Goal: Contribute content: Add original content to the website for others to see

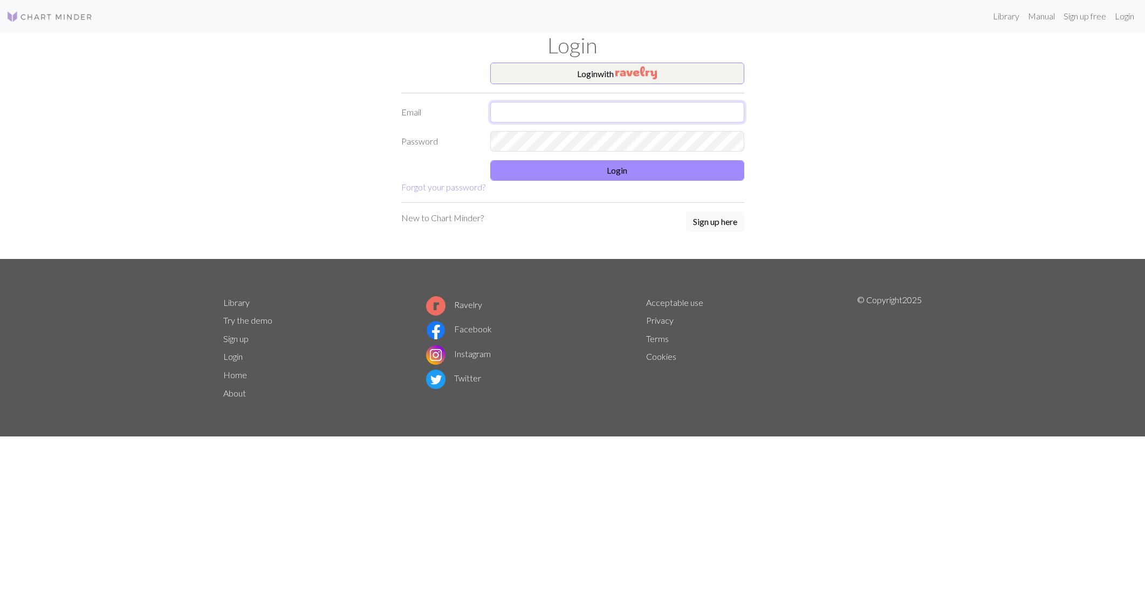
drag, startPoint x: 512, startPoint y: 113, endPoint x: 525, endPoint y: 128, distance: 19.9
click at [512, 114] on input "text" at bounding box center [617, 112] width 254 height 20
type input "[PERSON_NAME][EMAIL_ADDRESS][DOMAIN_NAME]"
click at [844, 163] on div "Login with Email [PERSON_NAME][EMAIL_ADDRESS][DOMAIN_NAME] Password Login Forgo…" at bounding box center [573, 161] width 712 height 196
click at [607, 180] on button "Login" at bounding box center [617, 170] width 254 height 20
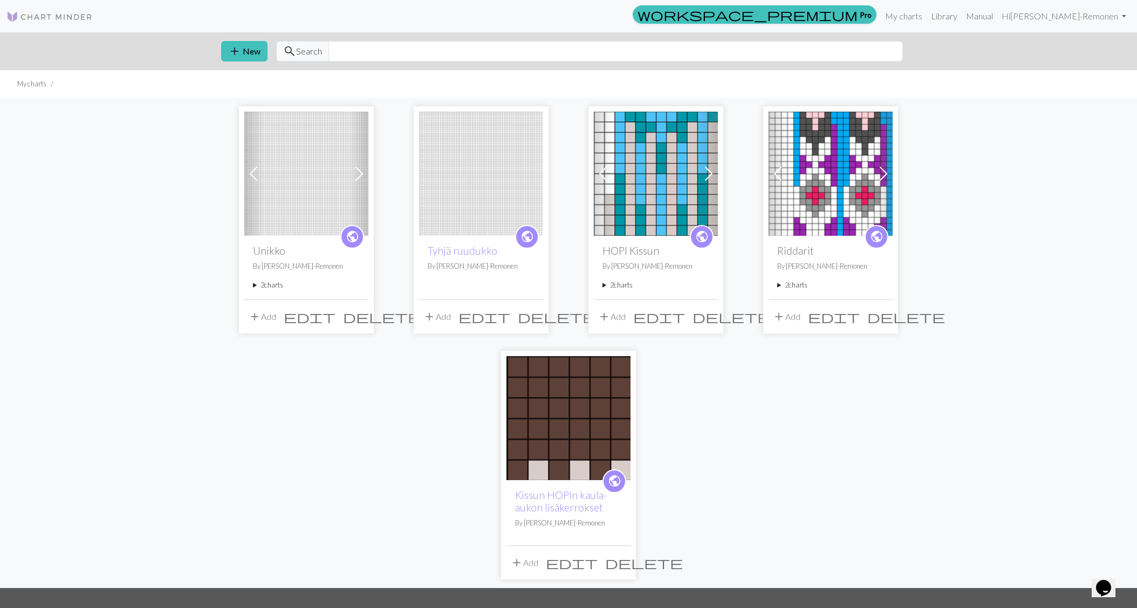
click at [472, 185] on img at bounding box center [481, 174] width 124 height 124
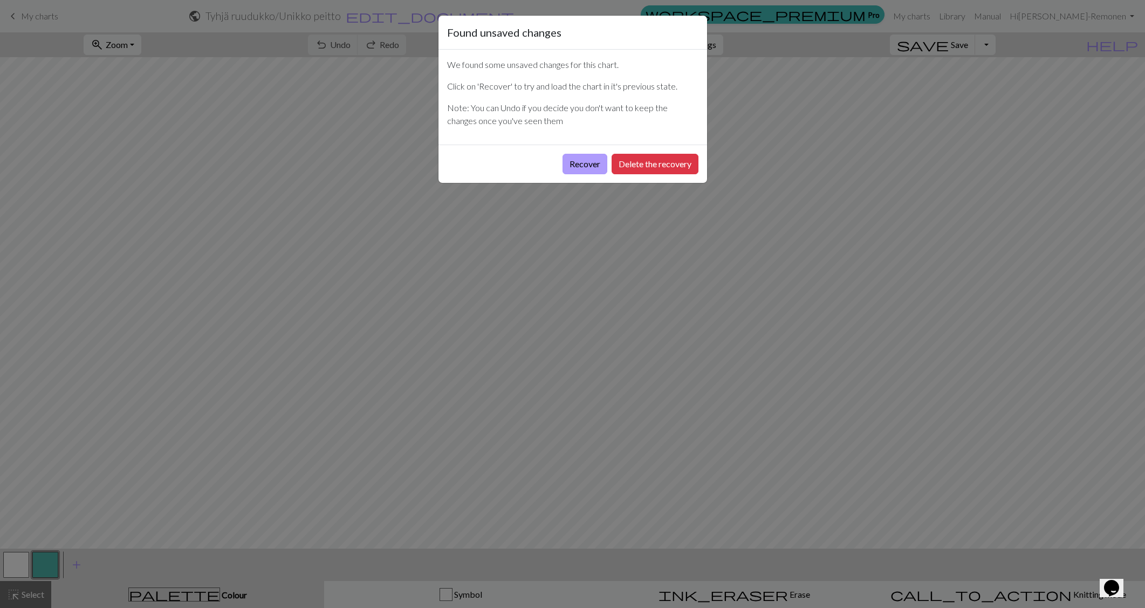
click at [574, 166] on button "Recover" at bounding box center [584, 164] width 45 height 20
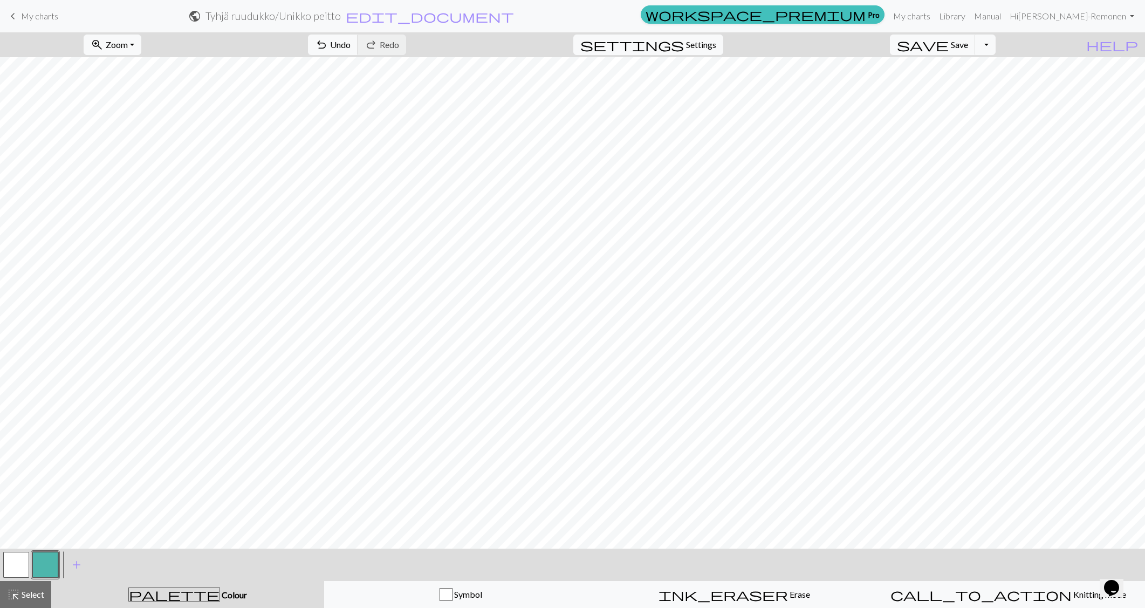
drag, startPoint x: 15, startPoint y: 18, endPoint x: 633, endPoint y: 39, distance: 618.8
click at [15, 18] on span "keyboard_arrow_left" at bounding box center [12, 16] width 13 height 15
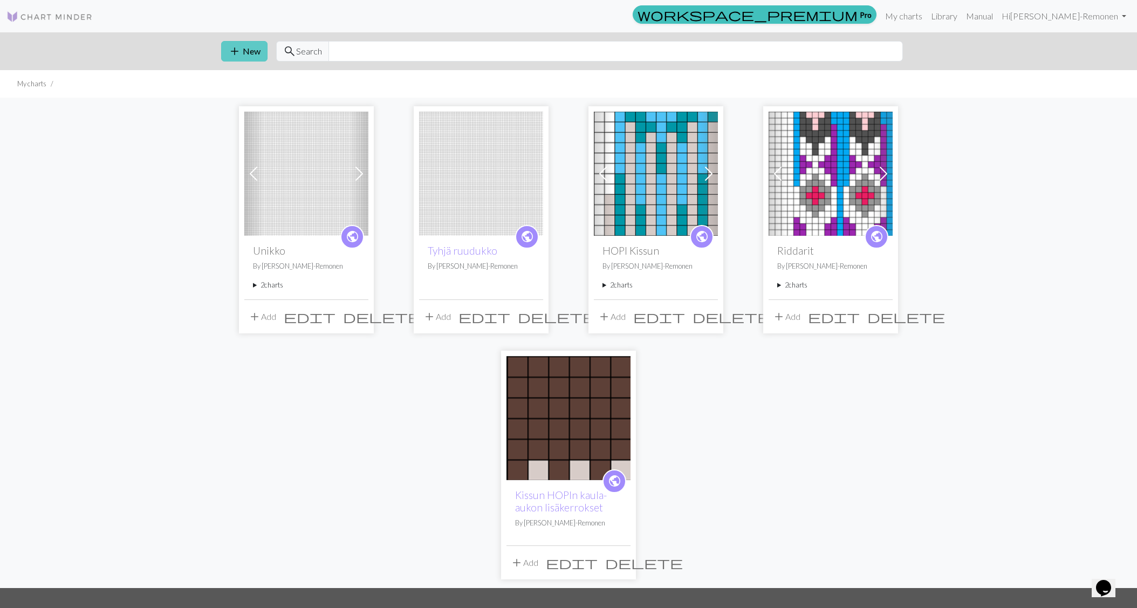
click at [234, 52] on span "add" at bounding box center [234, 51] width 13 height 15
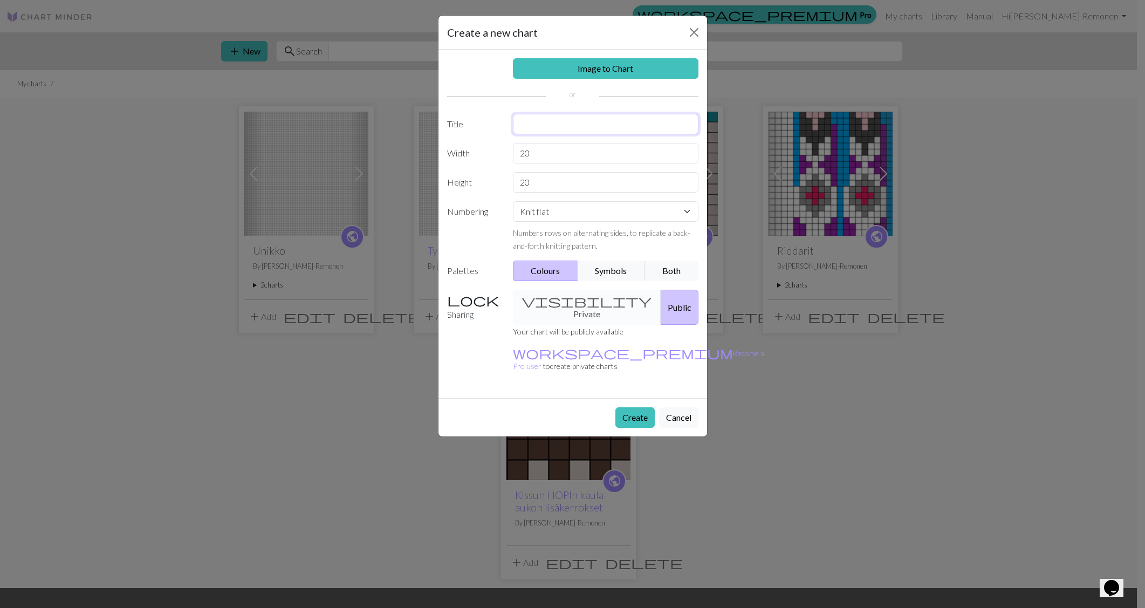
click at [532, 125] on input "text" at bounding box center [605, 124] width 185 height 20
type input "[PERSON_NAME] oma suunnitelma"
click at [606, 274] on button "Symbols" at bounding box center [611, 270] width 68 height 20
click at [666, 270] on button "Both" at bounding box center [671, 270] width 54 height 20
click at [556, 300] on div "visibility Private Public" at bounding box center [605, 307] width 198 height 35
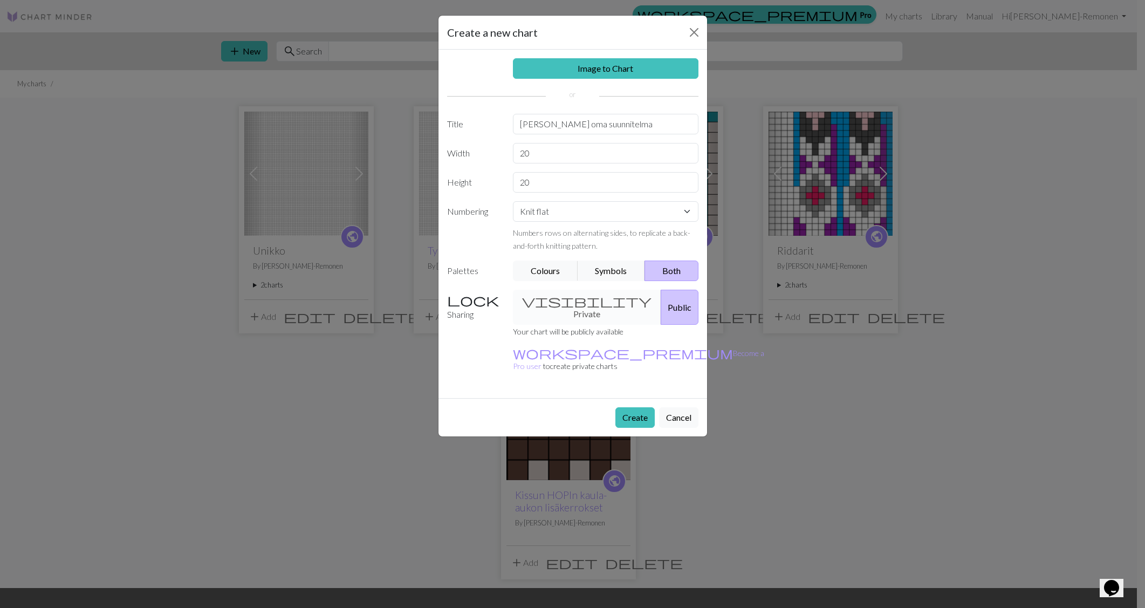
click at [562, 301] on div "visibility Private Public" at bounding box center [605, 307] width 198 height 35
click at [561, 154] on input "20" at bounding box center [605, 153] width 185 height 20
type input "2"
type input "100"
click at [545, 187] on input "20" at bounding box center [605, 182] width 185 height 20
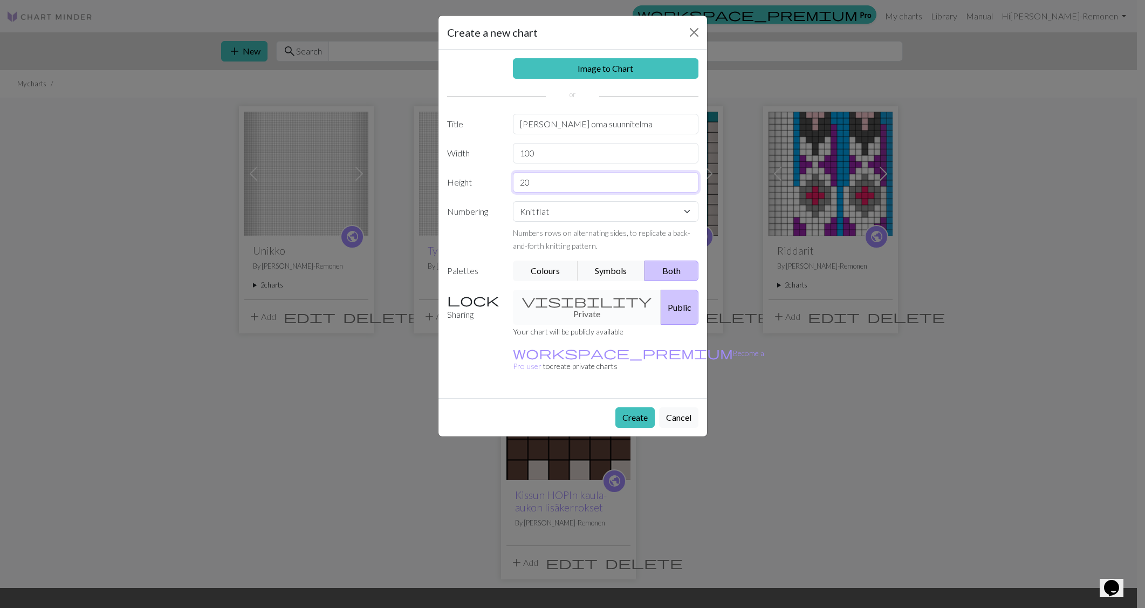
type input "2"
type input "100"
click at [689, 214] on select "Knit flat Knit in the round Lace knitting Cross stitch" at bounding box center [605, 211] width 185 height 20
select select "round"
click at [513, 201] on select "Knit flat Knit in the round Lace knitting Cross stitch" at bounding box center [605, 211] width 185 height 20
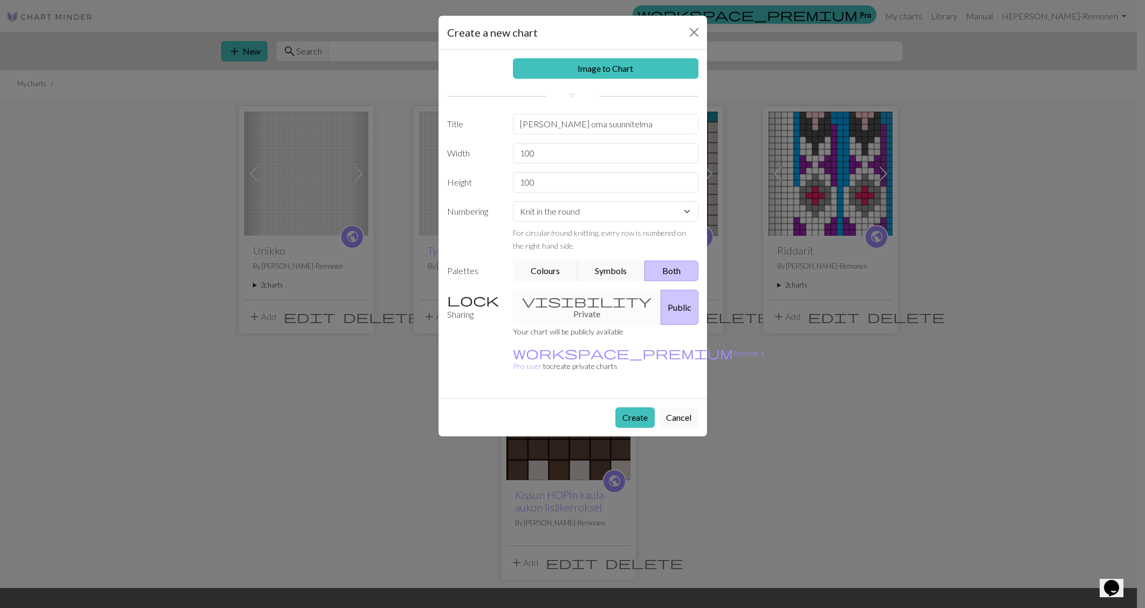
click at [565, 298] on div "visibility Private Public" at bounding box center [605, 307] width 198 height 35
click at [551, 299] on div "visibility Private Public" at bounding box center [605, 307] width 198 height 35
click at [627, 407] on button "Create" at bounding box center [634, 417] width 39 height 20
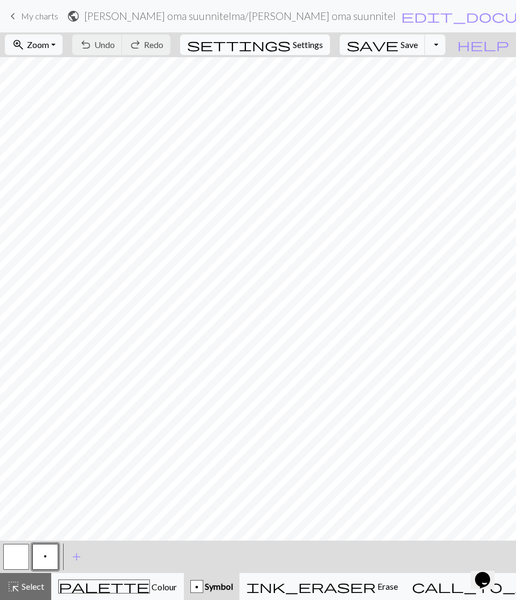
click at [310, 49] on span "Settings" at bounding box center [308, 44] width 30 height 13
select select "aran"
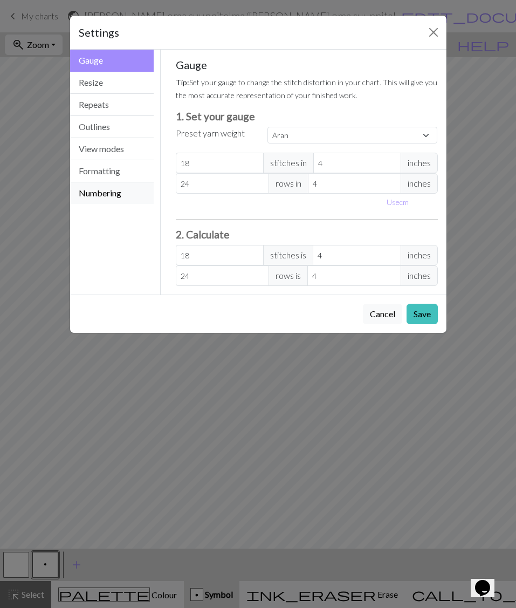
click at [115, 192] on button "Numbering" at bounding box center [112, 193] width 84 height 22
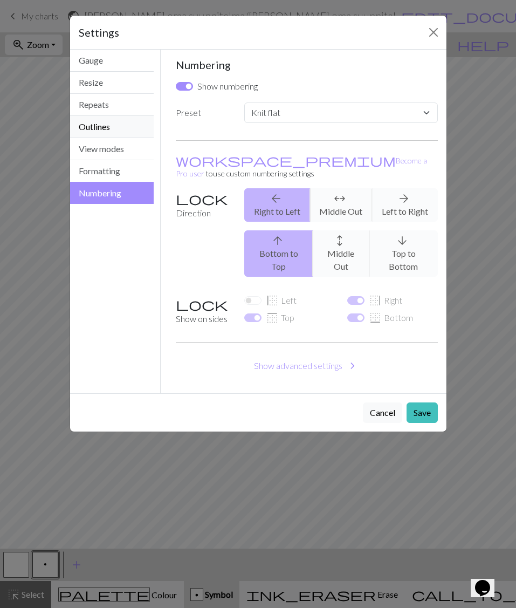
click at [99, 128] on button "Outlines" at bounding box center [112, 127] width 84 height 22
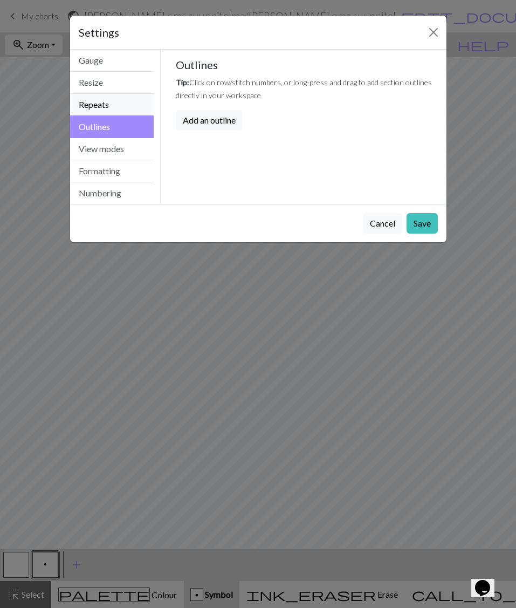
click at [99, 106] on button "Repeats" at bounding box center [112, 105] width 84 height 22
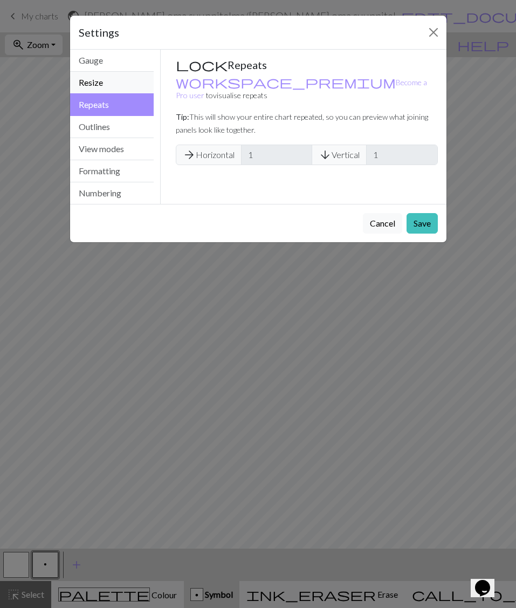
click at [98, 86] on button "Resize" at bounding box center [112, 83] width 84 height 22
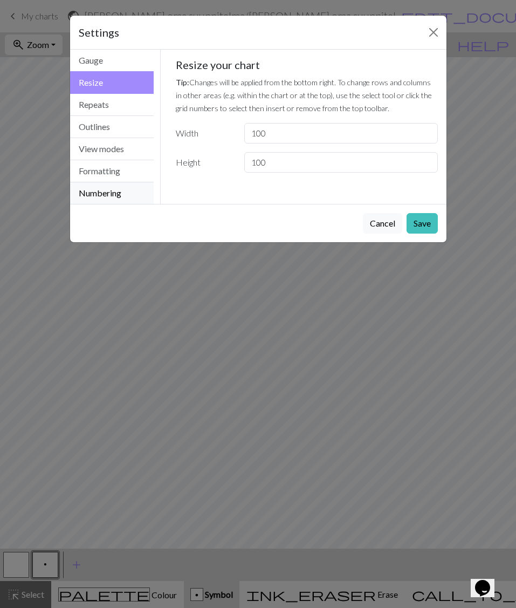
click at [105, 191] on button "Numbering" at bounding box center [112, 193] width 84 height 22
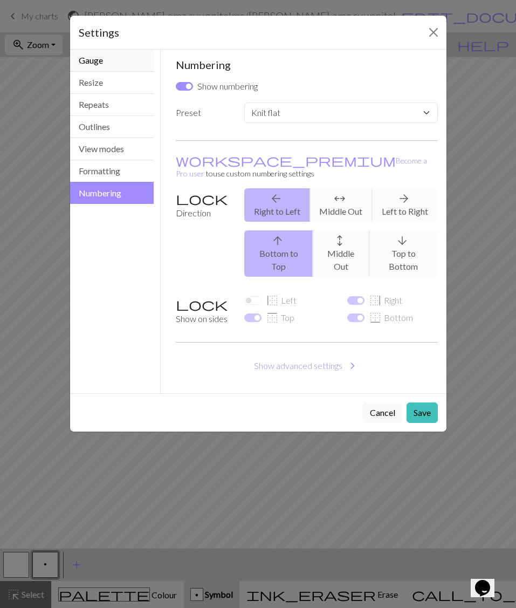
click at [120, 60] on button "Gauge" at bounding box center [112, 61] width 84 height 22
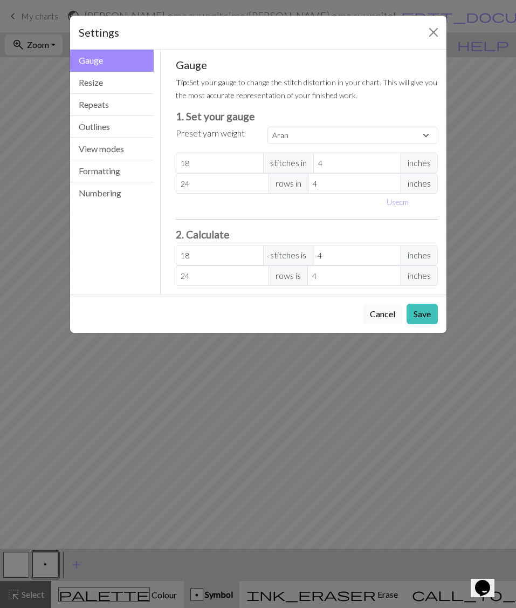
click at [373, 316] on button "Cancel" at bounding box center [382, 314] width 39 height 20
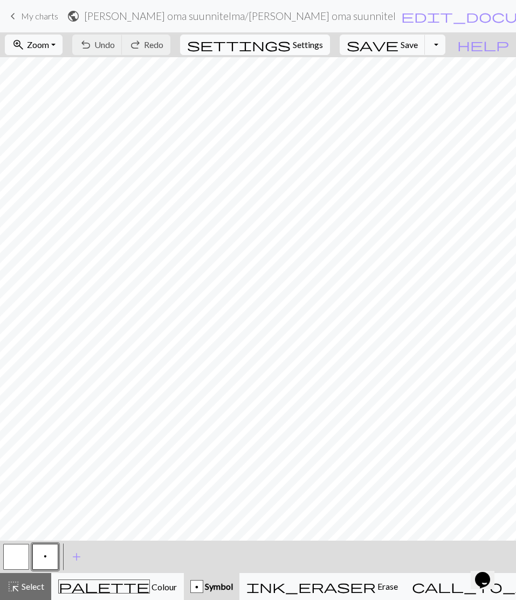
click at [316, 44] on span "Settings" at bounding box center [308, 44] width 30 height 13
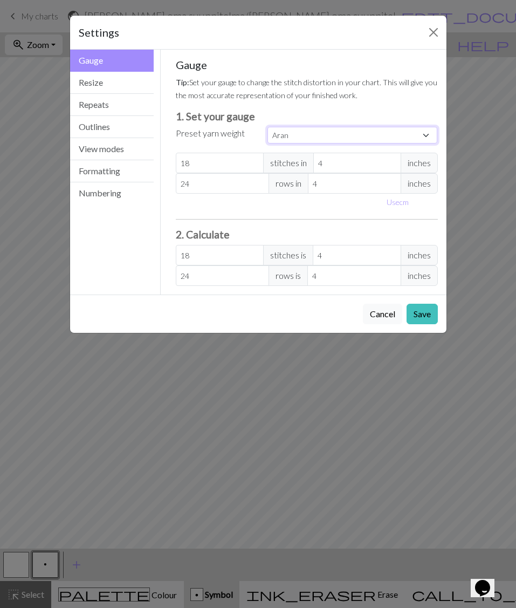
click at [423, 134] on select "Custom Square Lace Light Fingering Fingering Sport Double knit Worsted Aran Bul…" at bounding box center [352, 135] width 170 height 17
select select "lace"
click at [267, 127] on select "Custom Square Lace Light Fingering Fingering Sport Double knit Worsted Aran Bul…" at bounding box center [352, 135] width 170 height 17
type input "32"
type input "40"
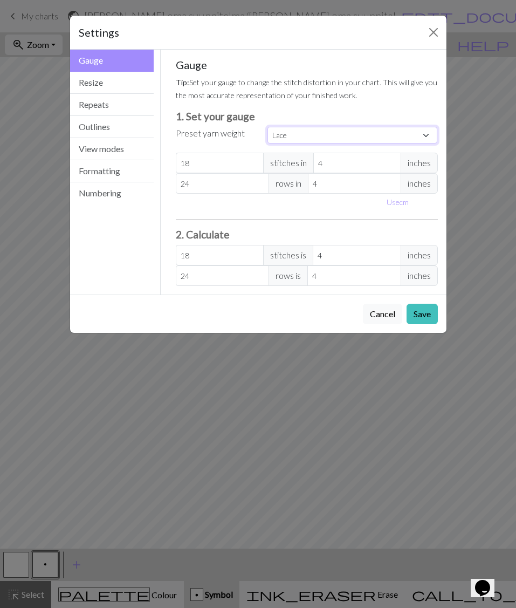
type input "32"
type input "40"
select select "custom"
type input "31"
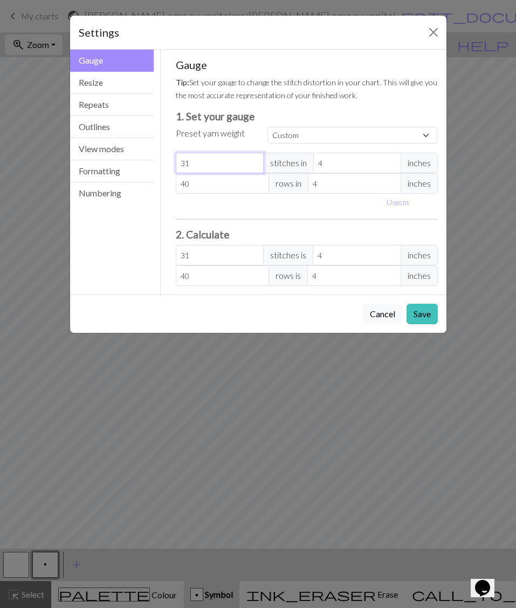
click at [253, 167] on input "31" at bounding box center [220, 163] width 88 height 20
type input "30"
click at [253, 167] on input "30" at bounding box center [220, 163] width 88 height 20
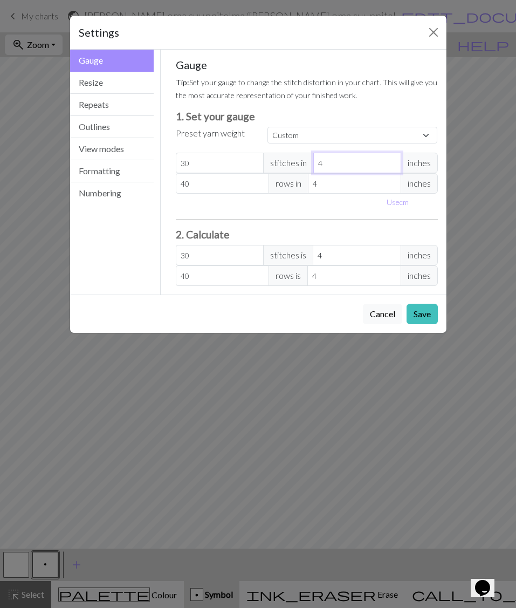
type input "3"
type input "40"
click at [390, 166] on input "3" at bounding box center [357, 163] width 88 height 20
type input "4"
type input "30"
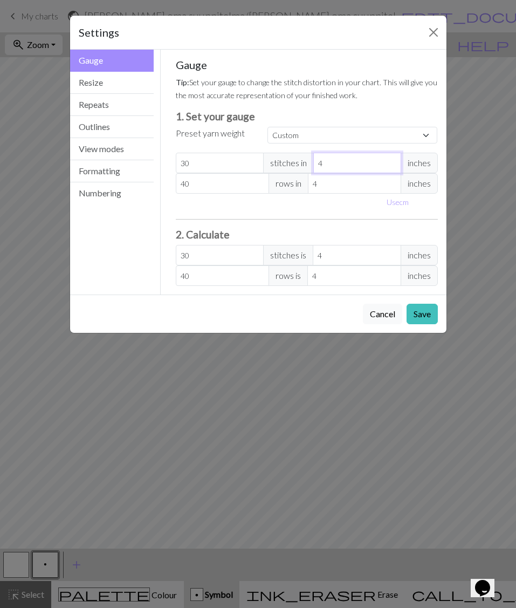
click at [391, 160] on input "4" at bounding box center [357, 163] width 88 height 20
type input "5"
type input "24"
click at [391, 160] on input "5" at bounding box center [357, 163] width 88 height 20
type input "6"
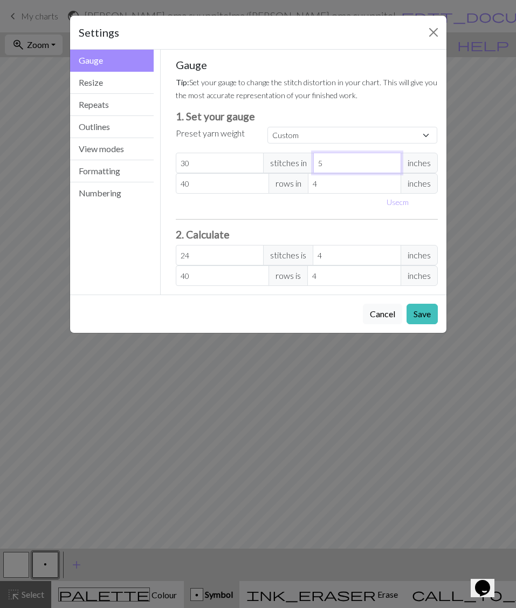
type input "20"
click at [391, 160] on input "6" at bounding box center [357, 163] width 88 height 20
type input "7"
type input "17.14"
click at [391, 160] on input "7" at bounding box center [357, 163] width 88 height 20
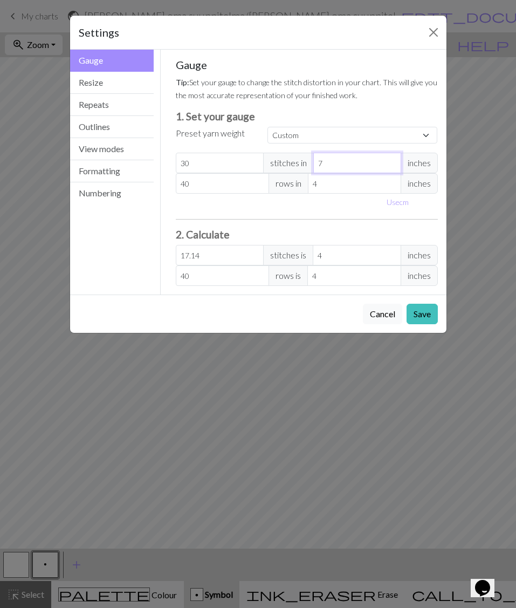
type input "8"
type input "15"
click at [391, 160] on input "8" at bounding box center [357, 163] width 88 height 20
type input "9"
type input "13.33"
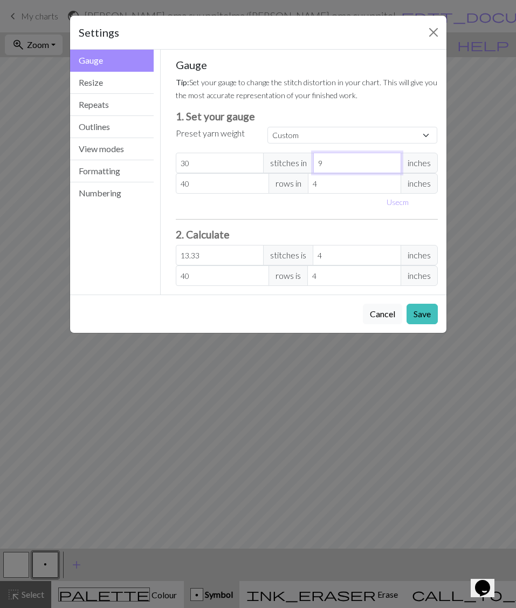
click at [391, 160] on input "9" at bounding box center [357, 163] width 88 height 20
type input "10"
type input "12"
click at [391, 160] on input "10" at bounding box center [357, 163] width 88 height 20
type input "11"
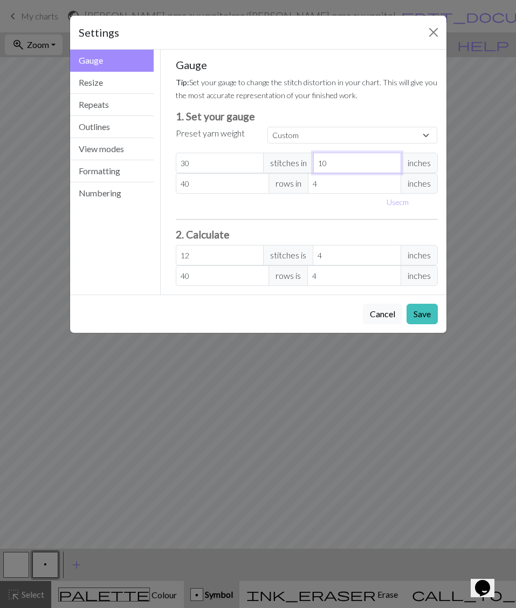
type input "10.91"
click at [391, 160] on input "11" at bounding box center [357, 163] width 88 height 20
type input "12"
type input "10"
type input "12"
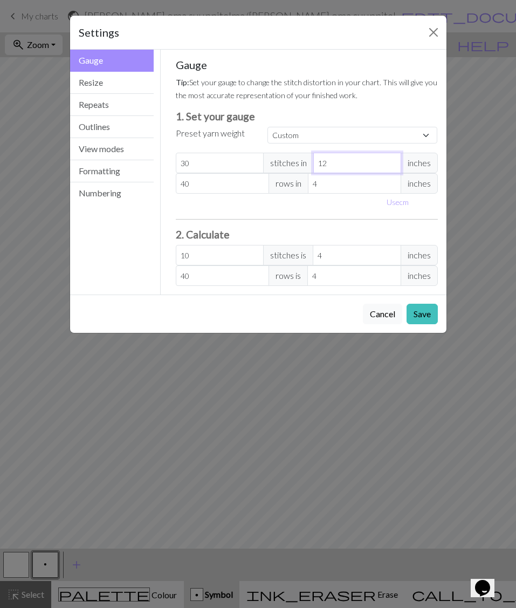
click at [391, 160] on input "12" at bounding box center [357, 163] width 88 height 20
click at [114, 127] on button "Outlines" at bounding box center [112, 127] width 84 height 22
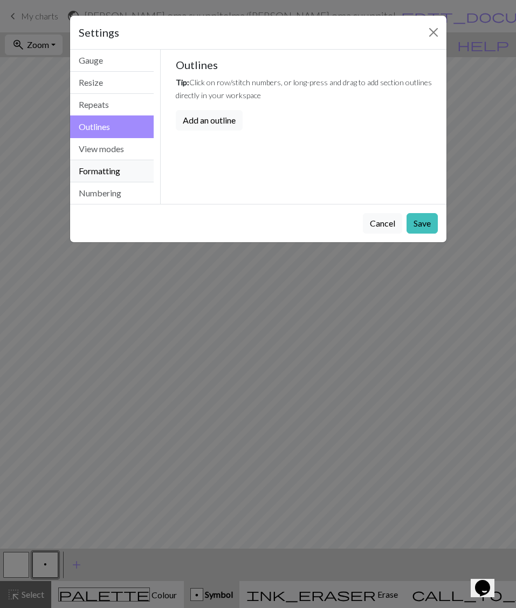
click at [119, 169] on button "Formatting" at bounding box center [112, 171] width 84 height 22
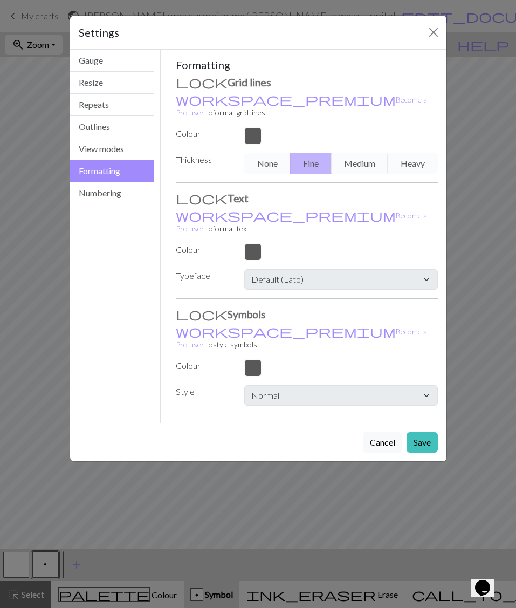
click at [365, 153] on div "None Fine Medium Heavy" at bounding box center [341, 163] width 206 height 20
click at [407, 153] on div "None Fine Medium Heavy" at bounding box center [341, 163] width 206 height 20
click at [127, 197] on button "Numbering" at bounding box center [112, 193] width 84 height 22
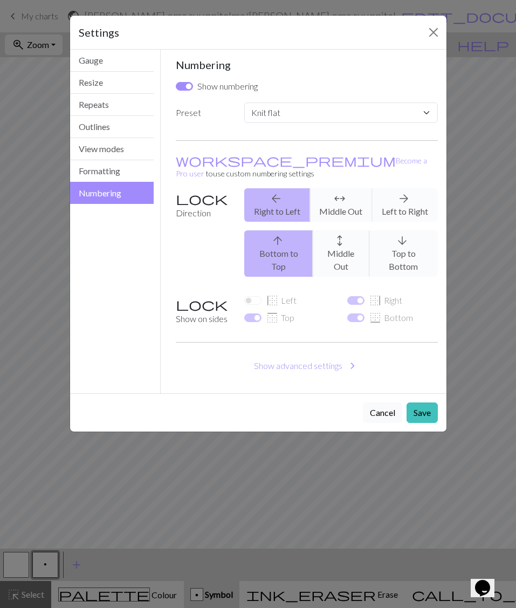
click at [383, 402] on button "Cancel" at bounding box center [382, 412] width 39 height 20
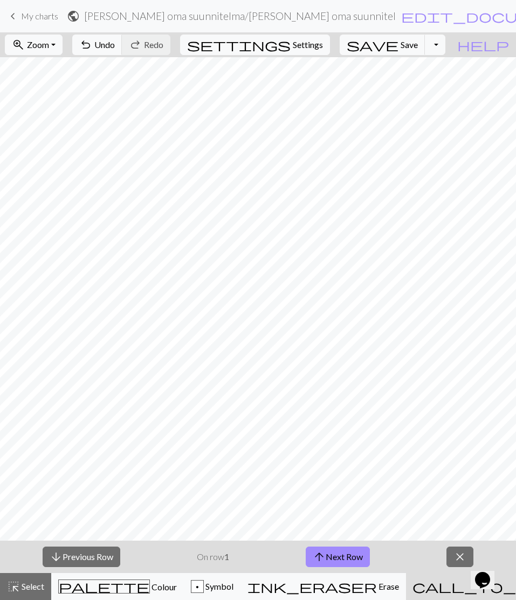
click at [457, 555] on span "close" at bounding box center [459, 556] width 13 height 15
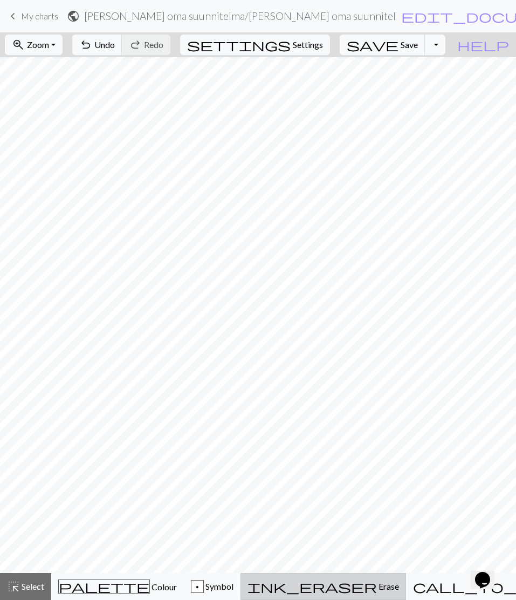
click at [290, 599] on button "ink_eraser Erase Erase" at bounding box center [323, 586] width 166 height 27
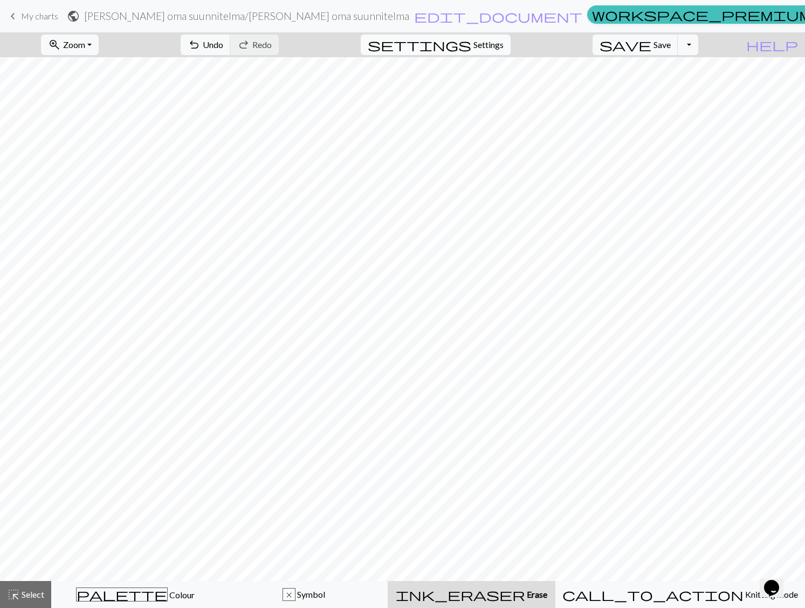
click at [471, 44] on span "settings" at bounding box center [420, 44] width 104 height 15
select select "flat"
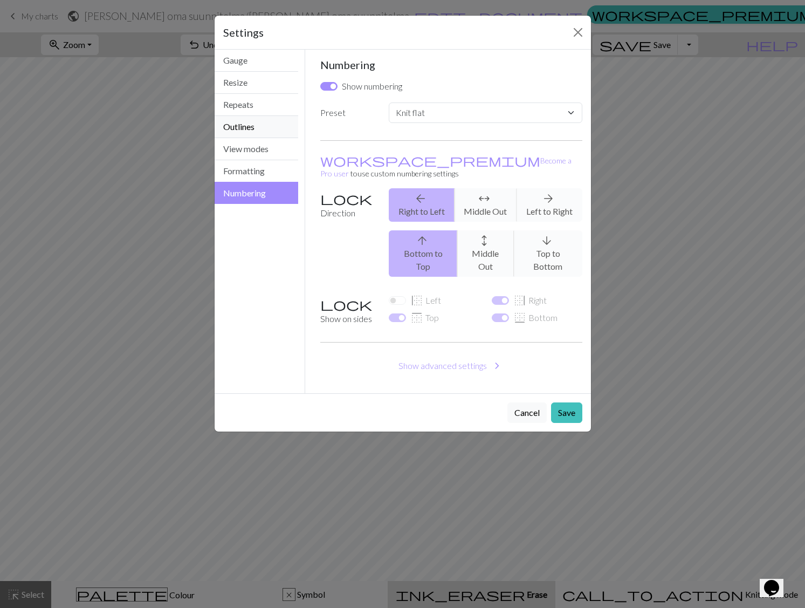
click at [249, 128] on button "Outlines" at bounding box center [257, 127] width 84 height 22
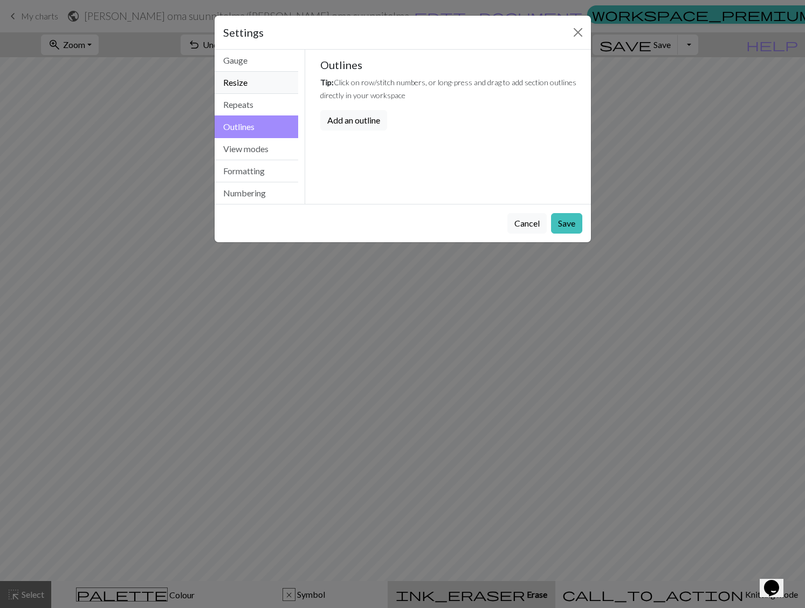
click at [246, 82] on button "Resize" at bounding box center [257, 83] width 84 height 22
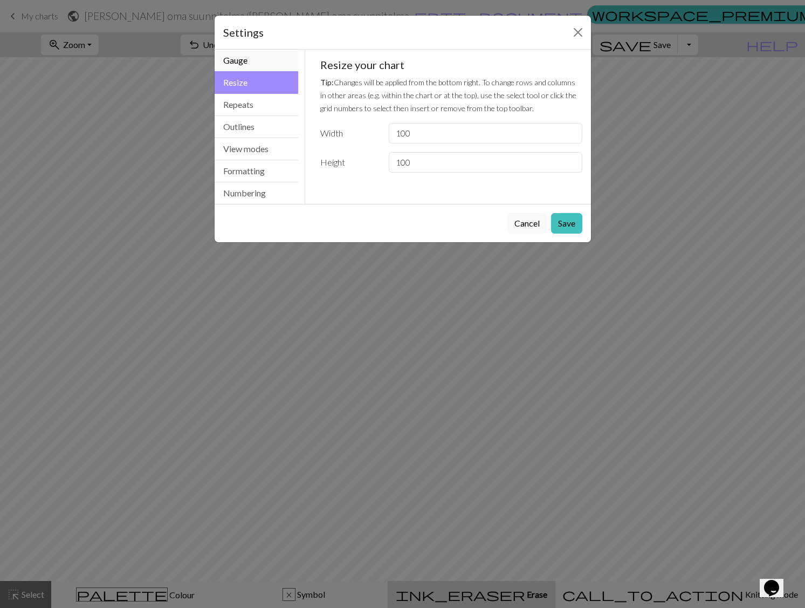
click at [243, 60] on button "Gauge" at bounding box center [257, 61] width 84 height 22
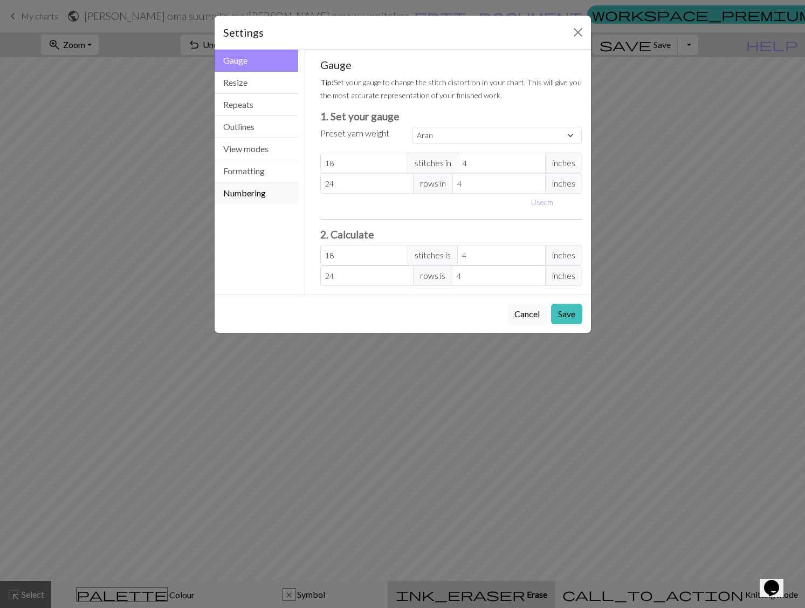
click at [265, 195] on button "Numbering" at bounding box center [257, 193] width 84 height 22
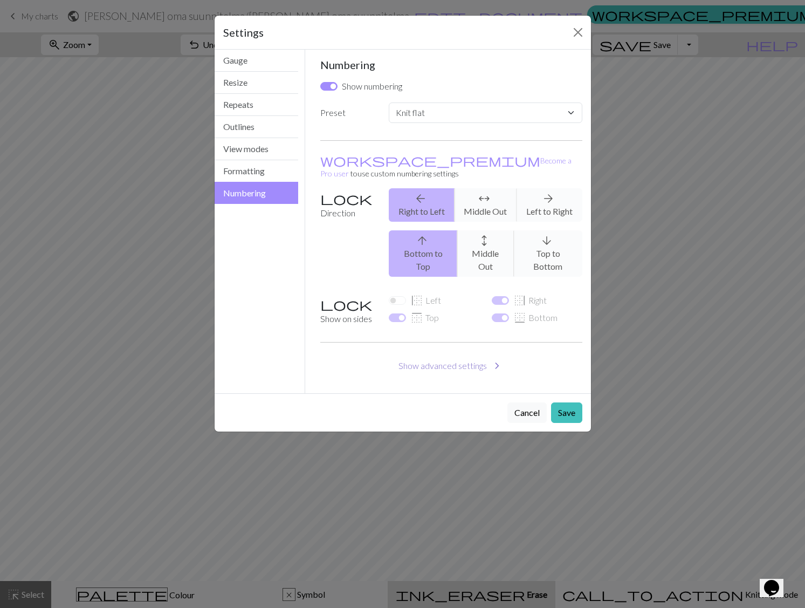
click at [495, 358] on span "chevron_right" at bounding box center [497, 365] width 13 height 15
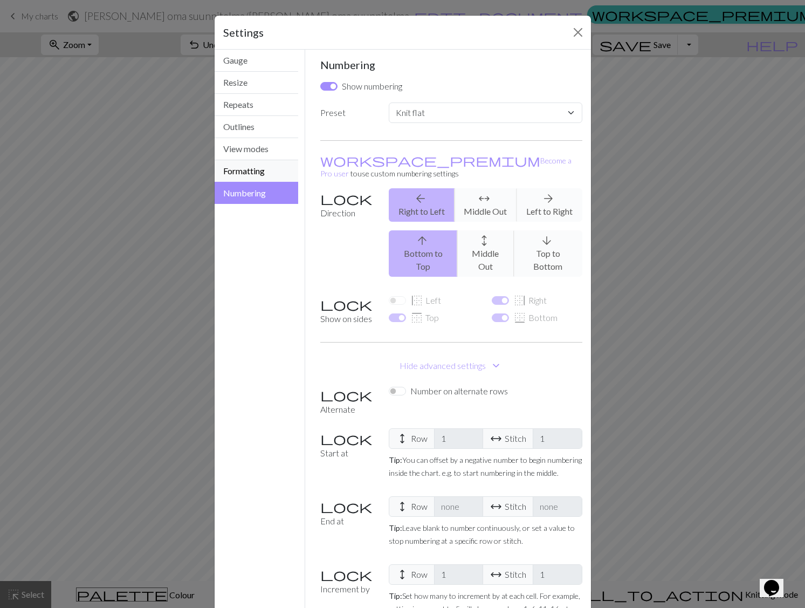
click at [252, 168] on button "Formatting" at bounding box center [257, 171] width 84 height 22
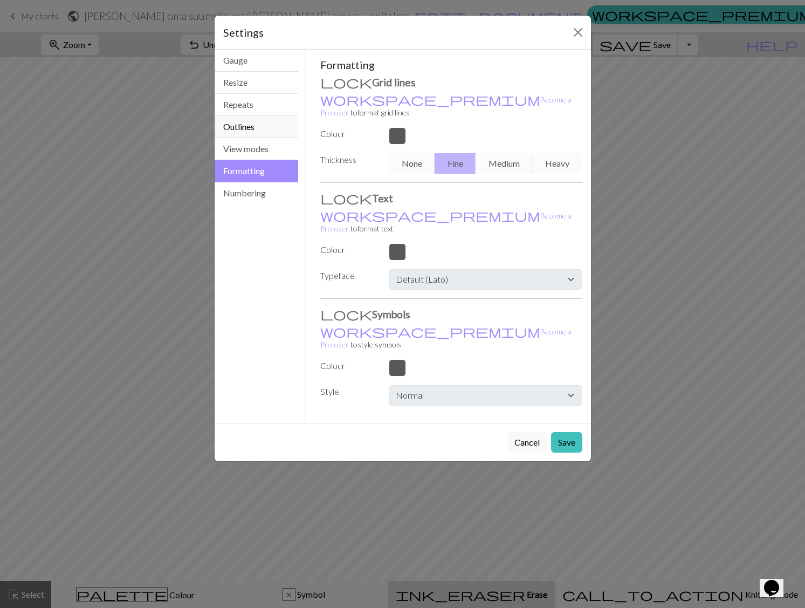
click at [250, 131] on button "Outlines" at bounding box center [257, 127] width 84 height 22
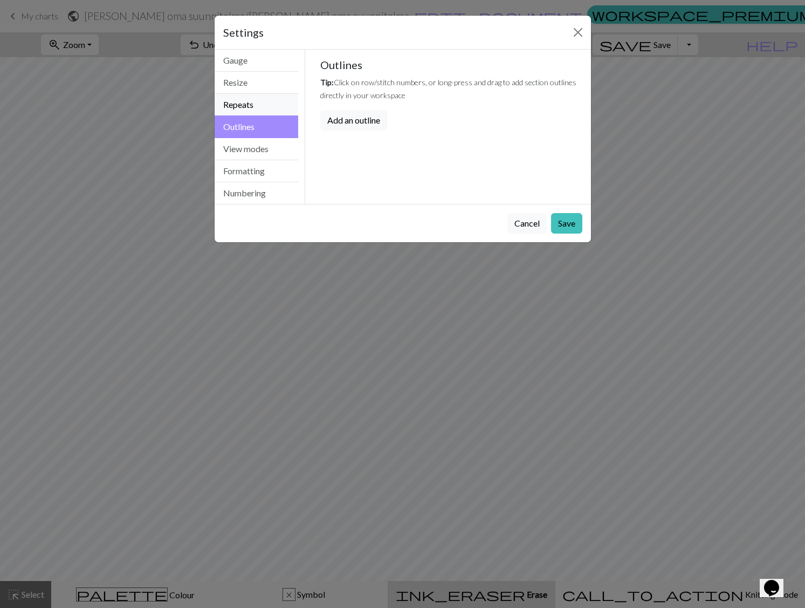
click at [247, 105] on button "Repeats" at bounding box center [257, 105] width 84 height 22
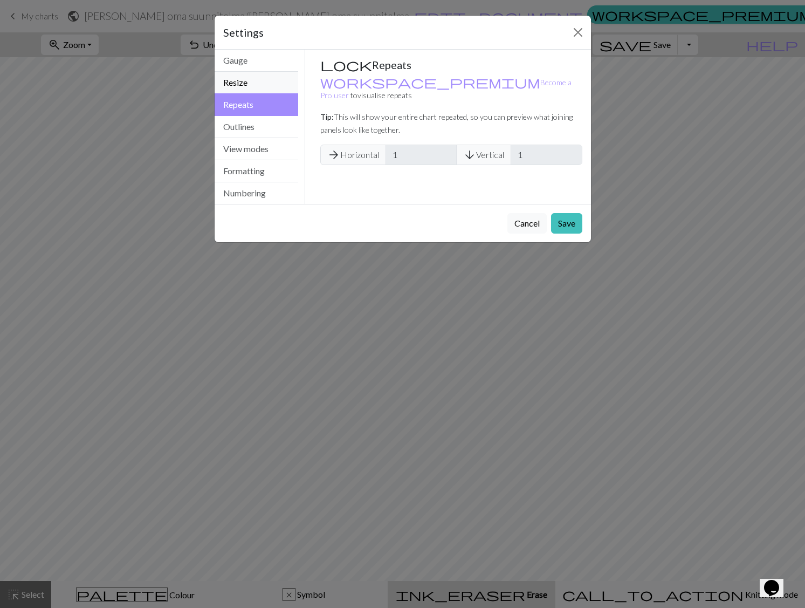
click at [247, 84] on button "Resize" at bounding box center [257, 83] width 84 height 22
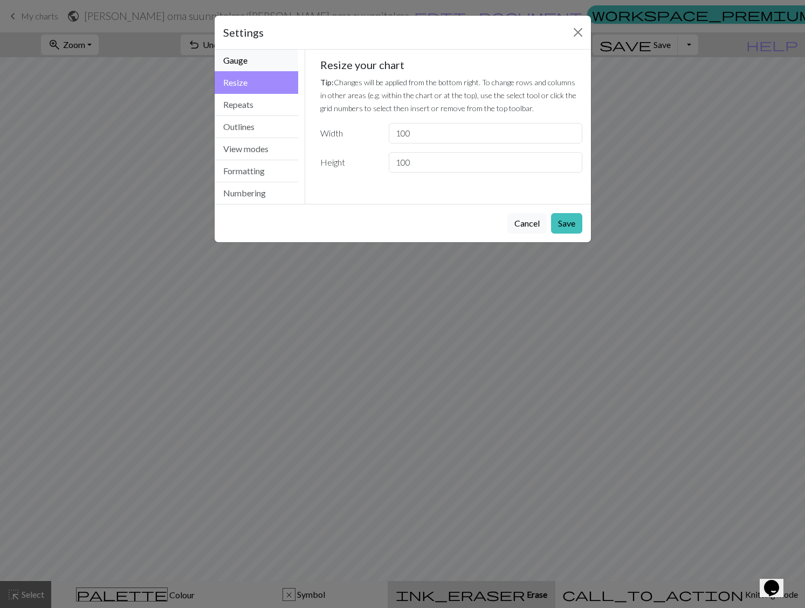
click at [249, 64] on button "Gauge" at bounding box center [257, 61] width 84 height 22
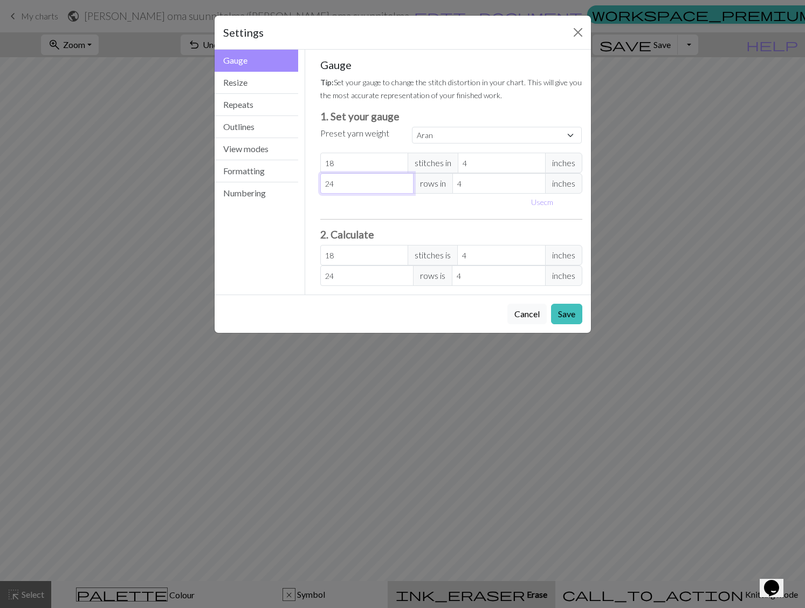
select select "custom"
type input "23"
click at [402, 186] on input "23" at bounding box center [366, 183] width 93 height 20
type input "22"
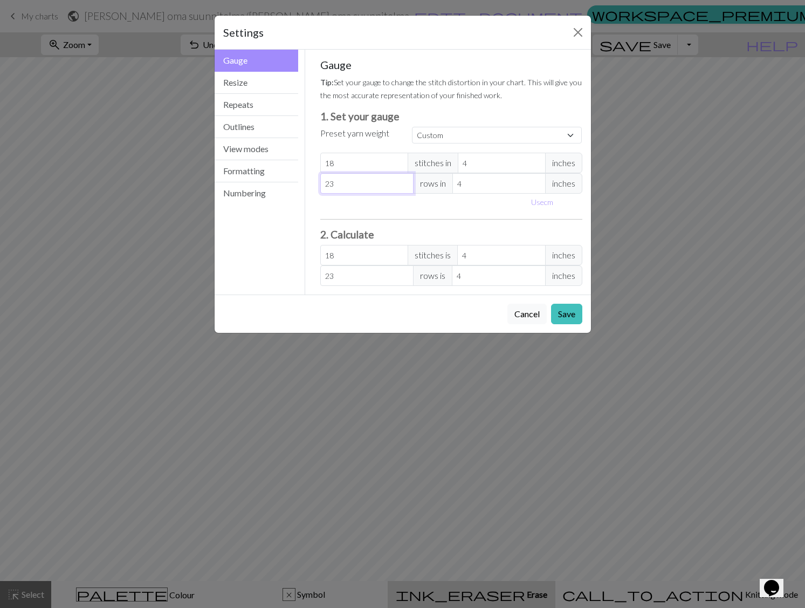
type input "22"
click at [402, 186] on input "22" at bounding box center [366, 183] width 93 height 20
type input "21"
click at [402, 186] on input "21" at bounding box center [366, 183] width 93 height 20
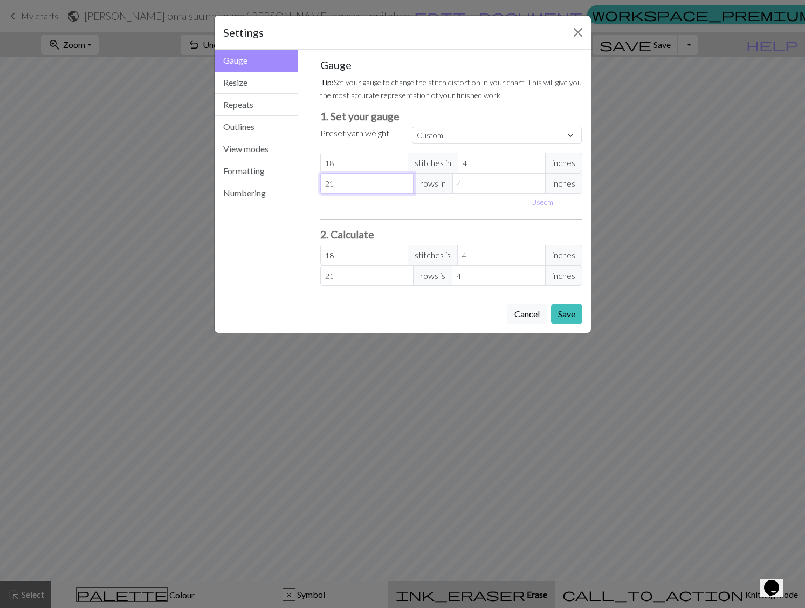
type input "20"
click at [402, 186] on input "20" at bounding box center [366, 183] width 93 height 20
type input "19"
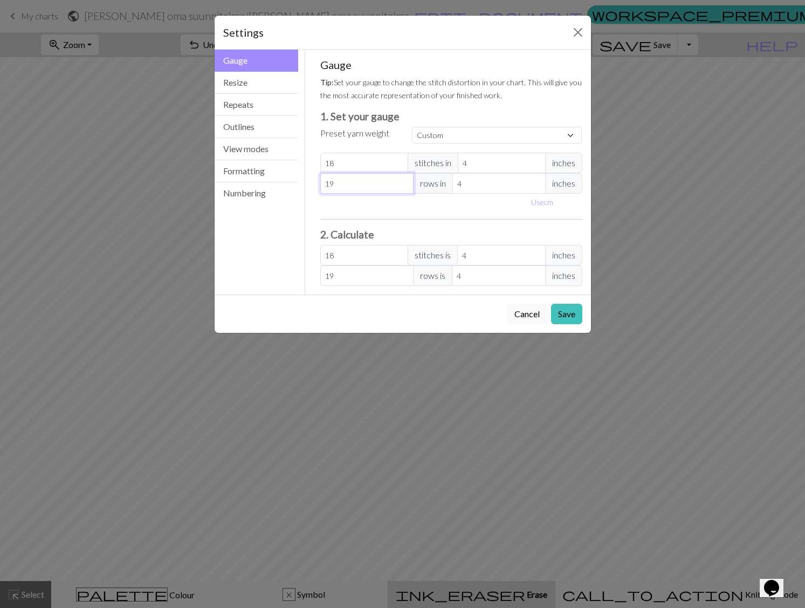
click at [402, 186] on input "19" at bounding box center [366, 183] width 93 height 20
type input "18"
click at [402, 186] on input "18" at bounding box center [366, 183] width 93 height 20
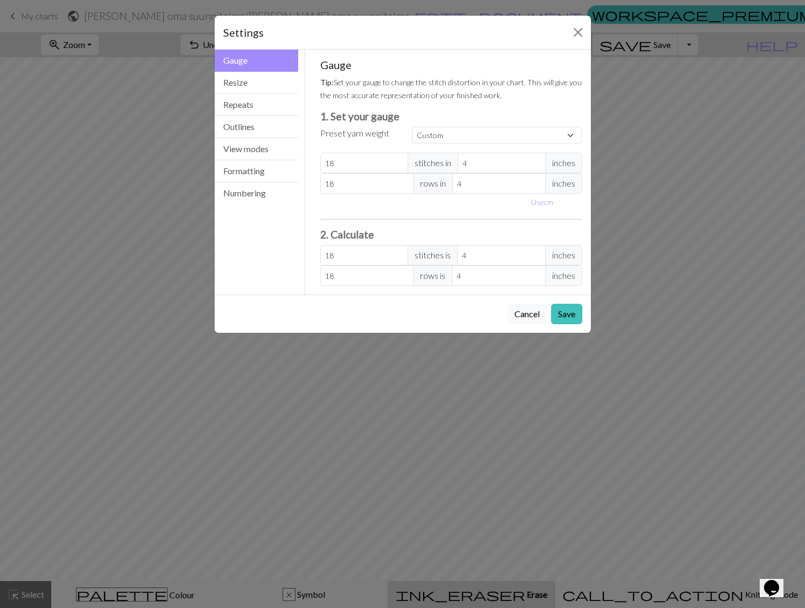
click at [389, 51] on div "Gauge Tip: Set your gauge to change the stitch distortion in your chart. This w…" at bounding box center [451, 172] width 279 height 245
click at [243, 78] on button "Resize" at bounding box center [257, 83] width 84 height 22
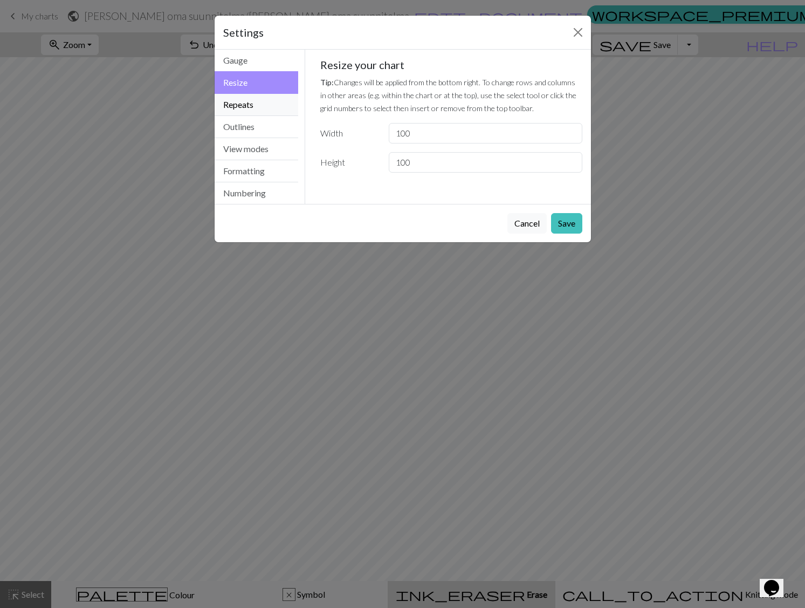
click at [246, 107] on button "Repeats" at bounding box center [257, 105] width 84 height 22
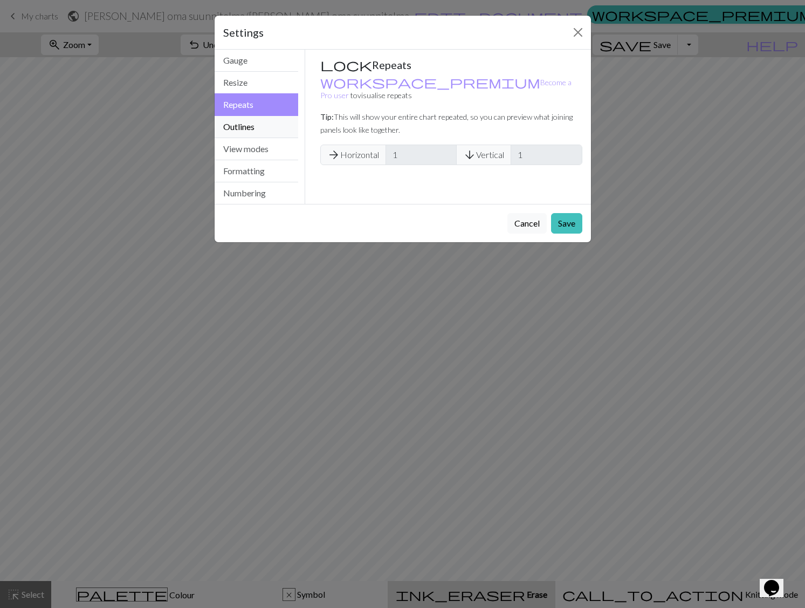
click at [256, 128] on button "Outlines" at bounding box center [257, 127] width 84 height 22
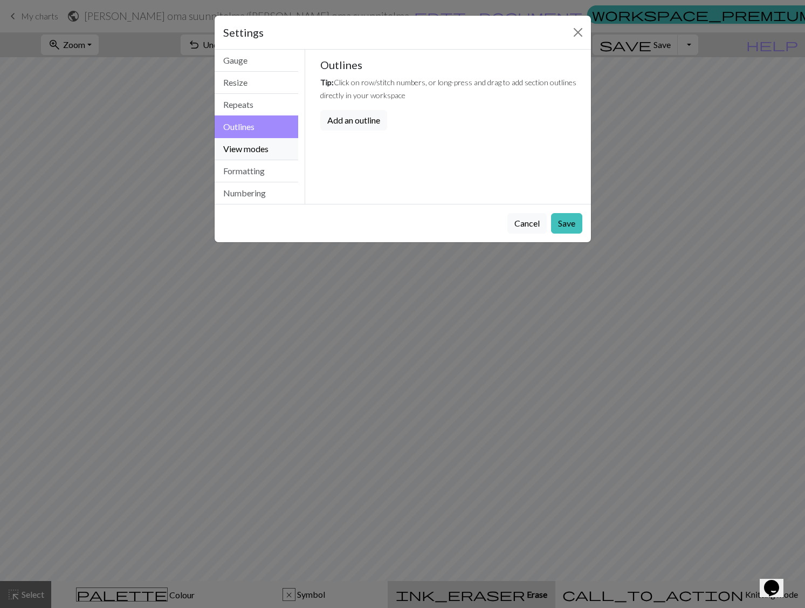
click at [263, 153] on button "View modes" at bounding box center [257, 149] width 84 height 22
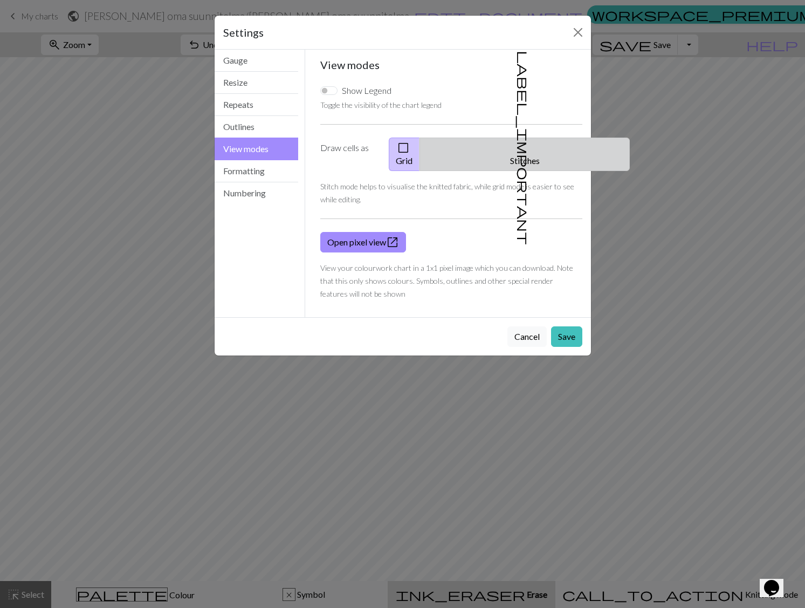
click at [539, 143] on button "label_important Stitches" at bounding box center [524, 153] width 210 height 33
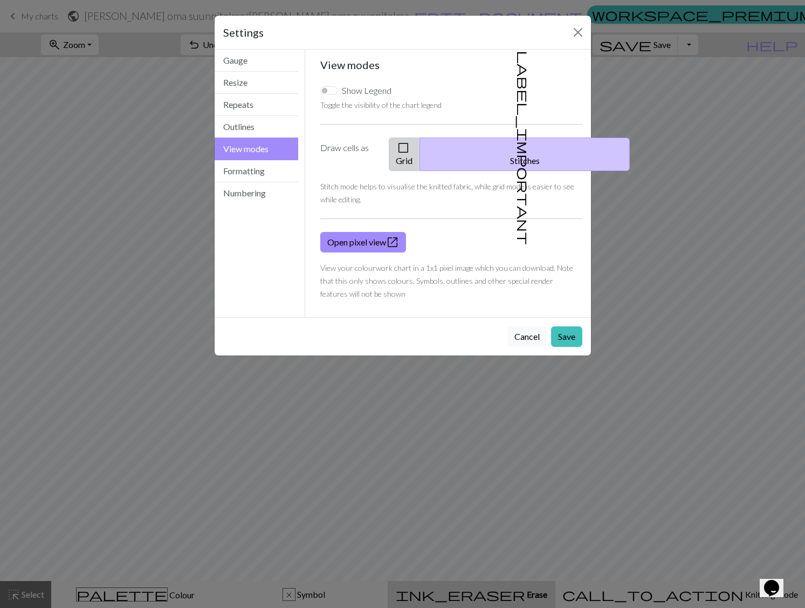
click at [410, 145] on span "check_box_outline_blank" at bounding box center [403, 147] width 13 height 15
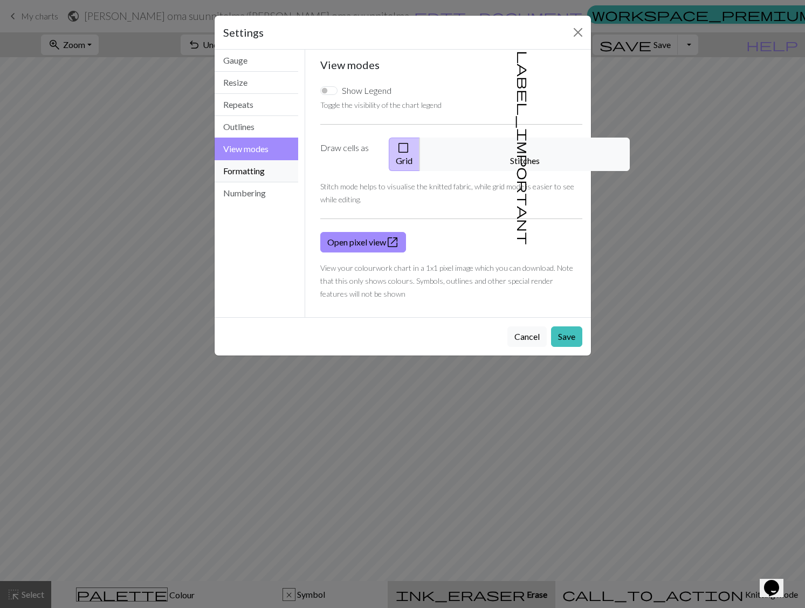
click at [251, 171] on button "Formatting" at bounding box center [257, 171] width 84 height 22
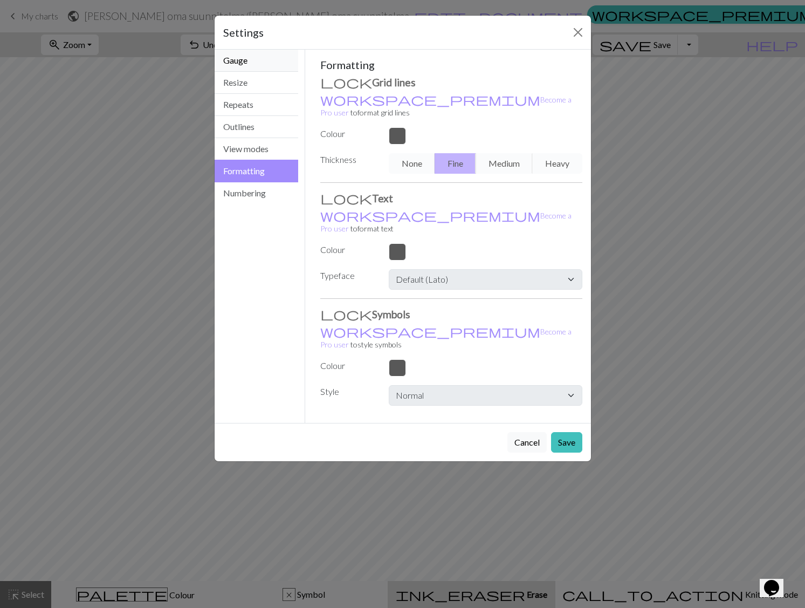
click at [247, 62] on button "Gauge" at bounding box center [257, 61] width 84 height 22
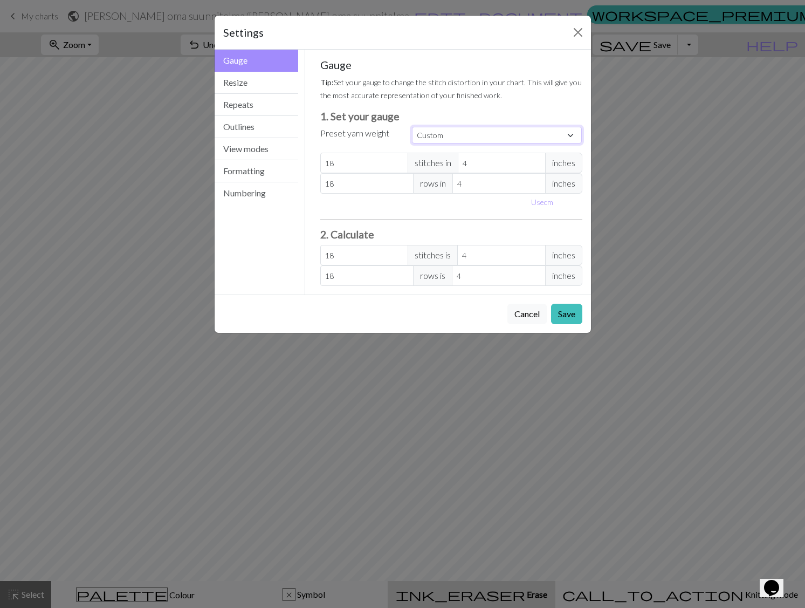
click at [569, 136] on select "Custom Square Lace Light Fingering Fingering Sport Double knit Worsted Aran Bul…" at bounding box center [497, 135] width 170 height 17
click at [412, 127] on select "Custom Square Lace Light Fingering Fingering Sport Double knit Worsted Aran Bul…" at bounding box center [497, 135] width 170 height 17
click at [382, 166] on input "18" at bounding box center [364, 163] width 88 height 20
type input "17"
click at [401, 165] on input "17" at bounding box center [364, 163] width 88 height 20
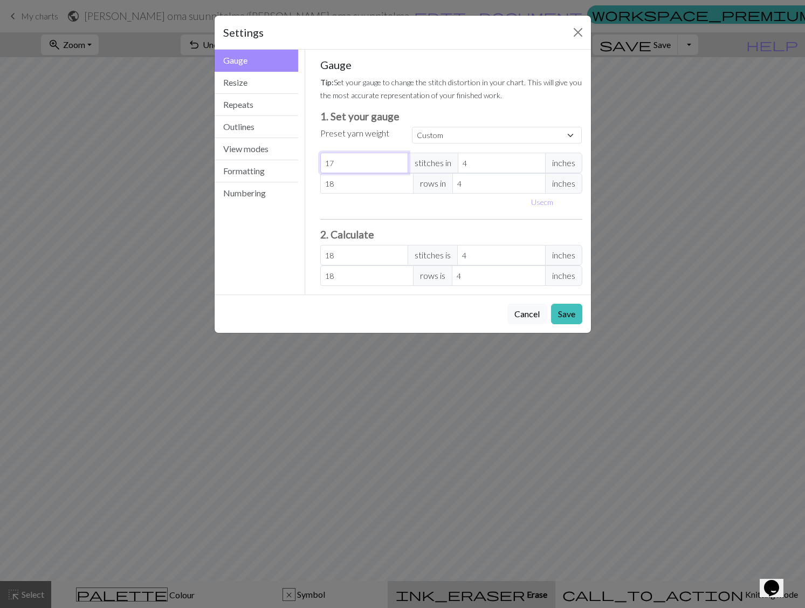
type input "17"
type input "16"
click at [400, 166] on input "16" at bounding box center [364, 163] width 88 height 20
type input "15"
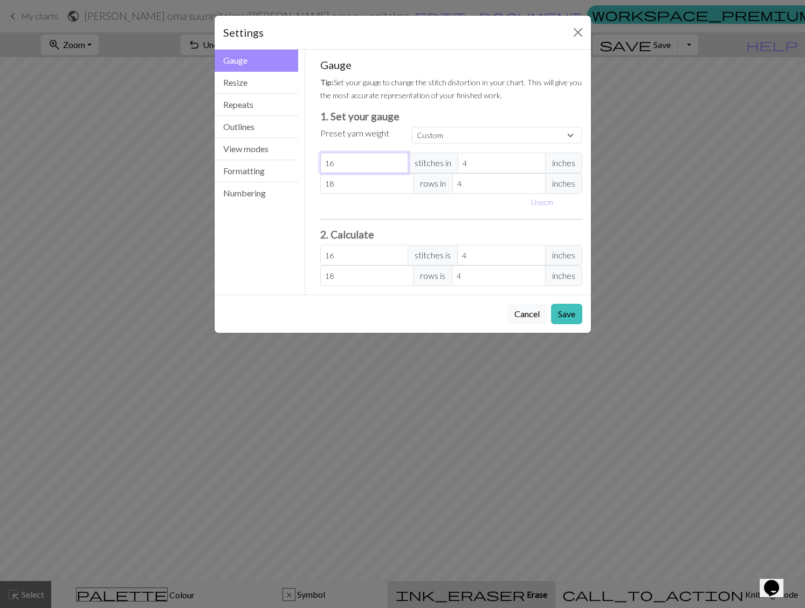
type input "15"
click at [400, 166] on input "15" at bounding box center [364, 163] width 88 height 20
type input "14"
click at [400, 166] on input "14" at bounding box center [364, 163] width 88 height 20
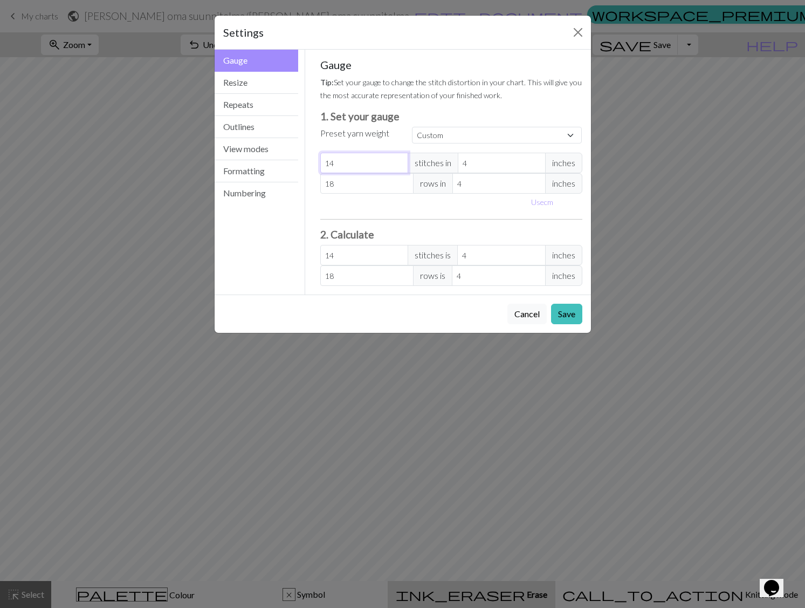
type input "13"
click at [400, 166] on input "13" at bounding box center [364, 163] width 88 height 20
type input "12"
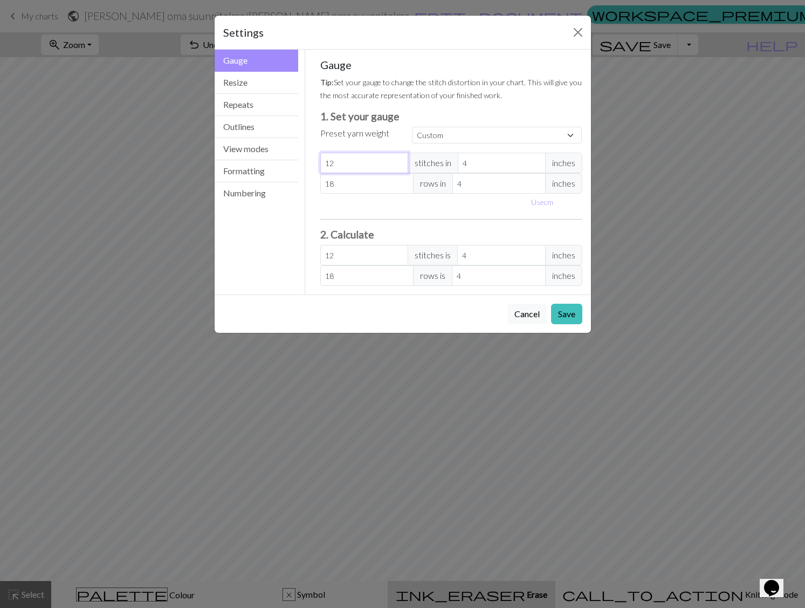
click at [400, 166] on input "12" at bounding box center [364, 163] width 88 height 20
type input "11"
click at [400, 166] on input "11" at bounding box center [364, 163] width 88 height 20
type input "12"
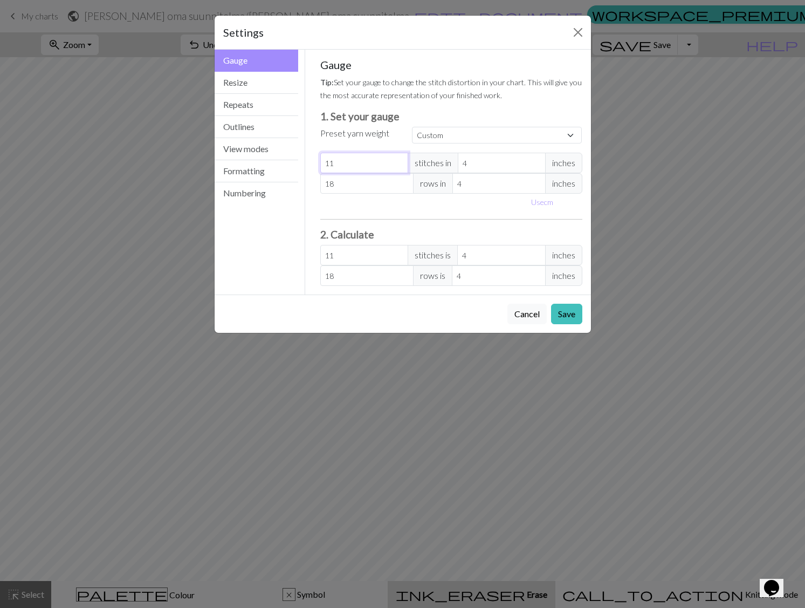
type input "12"
click at [399, 162] on input "12" at bounding box center [364, 163] width 88 height 20
type input "3"
type input "16"
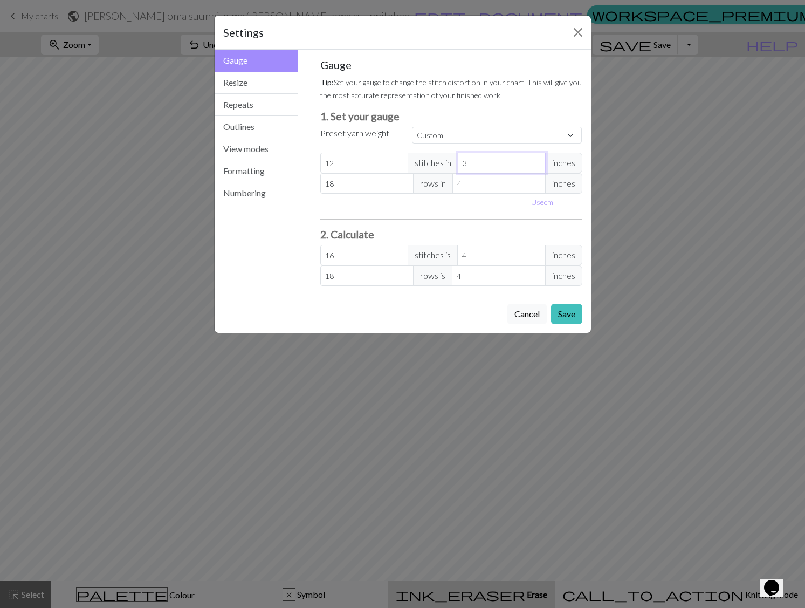
click at [536, 165] on input "3" at bounding box center [502, 163] width 88 height 20
type input "4"
type input "12"
click at [537, 160] on input "4" at bounding box center [502, 163] width 88 height 20
type input "5"
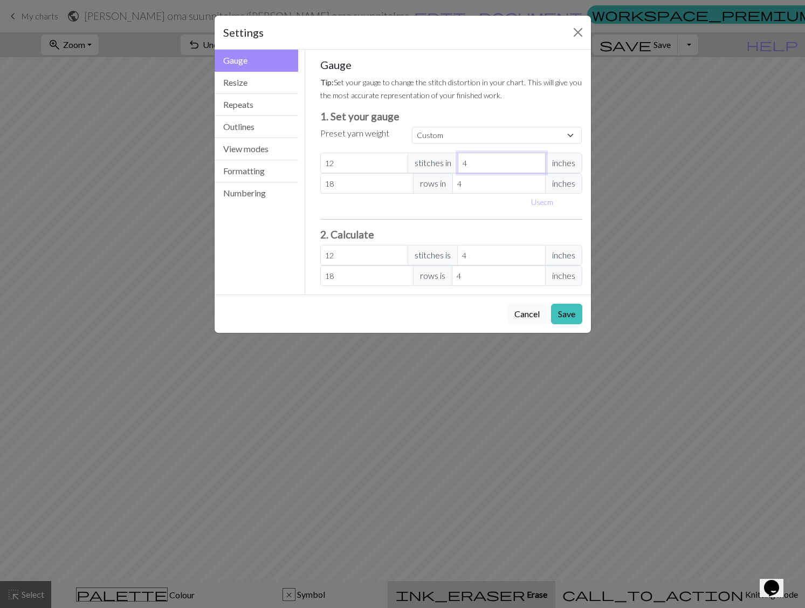
type input "9.6"
click at [537, 160] on input "5" at bounding box center [502, 163] width 88 height 20
type input "6"
type input "8"
click at [537, 160] on input "6" at bounding box center [502, 163] width 88 height 20
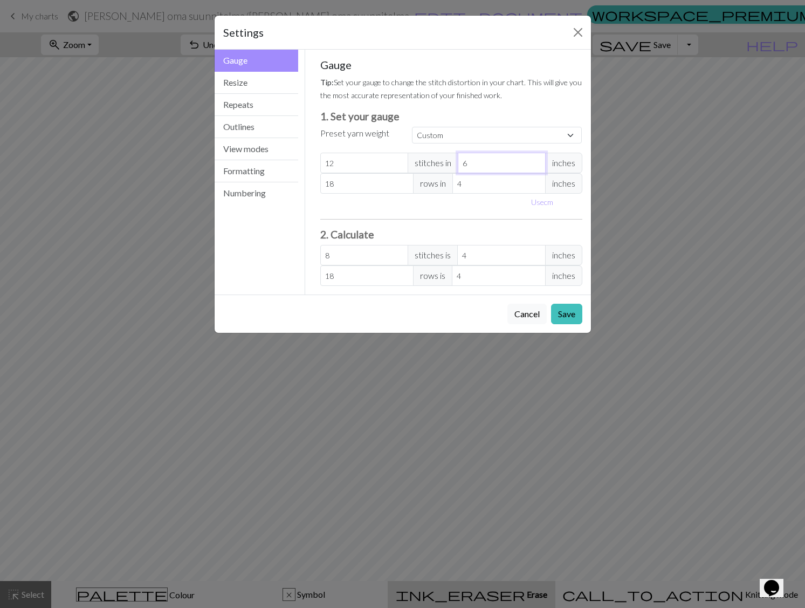
type input "7"
type input "6.86"
click at [537, 160] on input "7" at bounding box center [502, 163] width 88 height 20
type input "6"
type input "8"
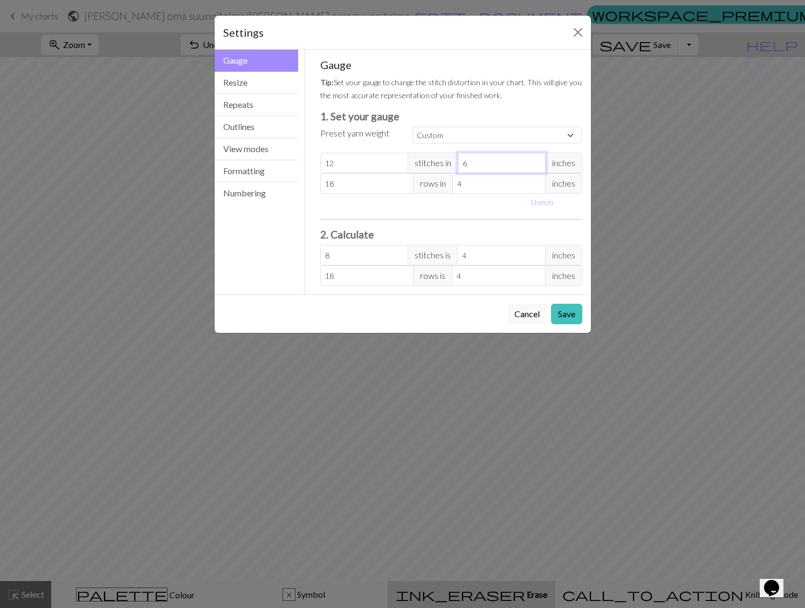
type input "6"
click at [537, 167] on input "6" at bounding box center [502, 163] width 88 height 20
click at [573, 316] on button "Save" at bounding box center [566, 314] width 31 height 20
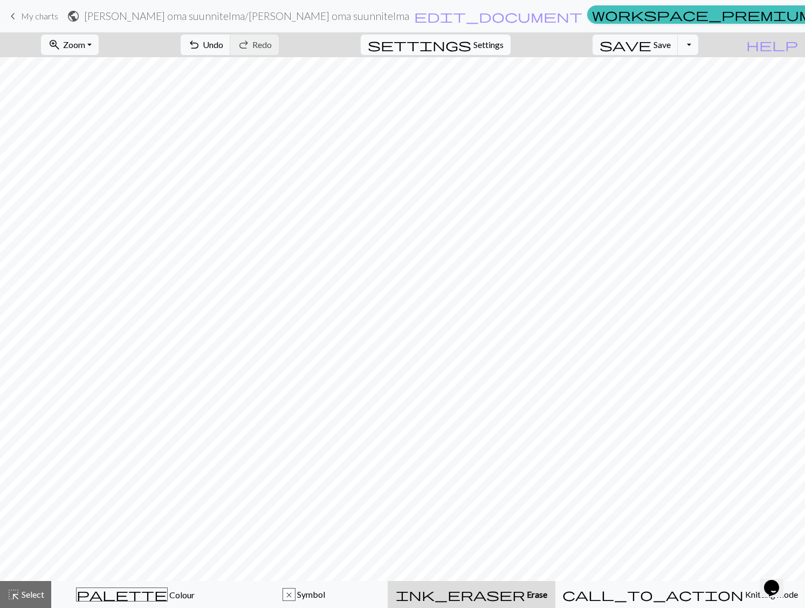
click at [493, 42] on span "Settings" at bounding box center [488, 44] width 30 height 13
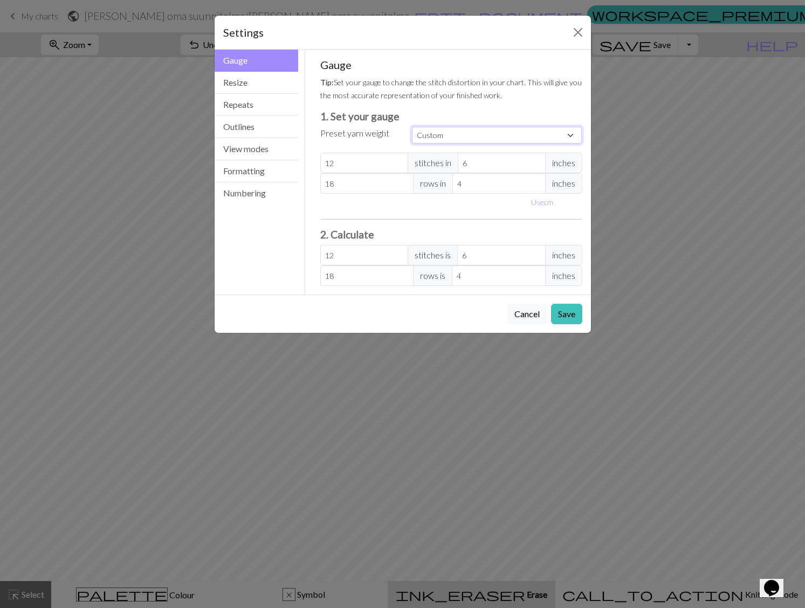
click at [570, 135] on select "Custom Square Lace Light Fingering Fingering Sport Double knit Worsted Aran Bul…" at bounding box center [497, 135] width 170 height 17
select select "aran"
click at [412, 127] on select "Custom Square Lace Light Fingering Fingering Sport Double knit Worsted Aran Bul…" at bounding box center [497, 135] width 170 height 17
type input "18"
type input "4"
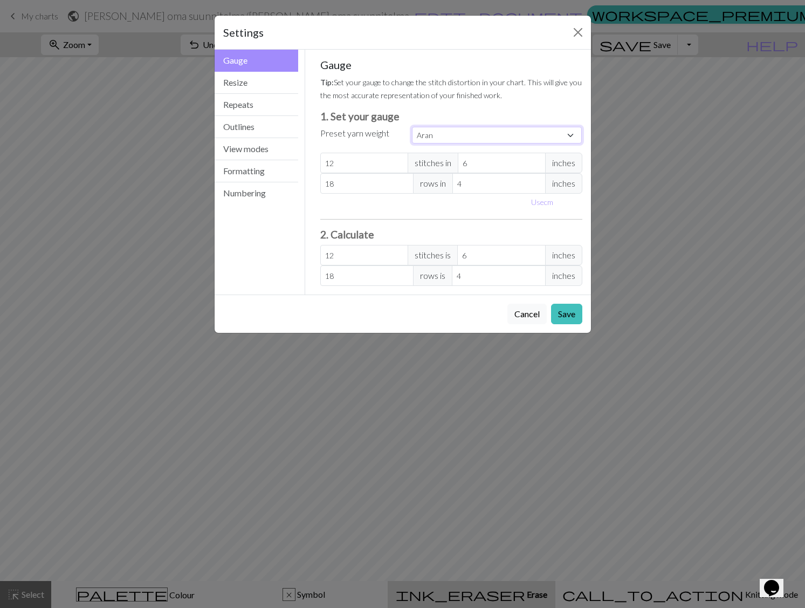
type input "24"
type input "27"
type input "24"
click at [560, 318] on button "Save" at bounding box center [566, 314] width 31 height 20
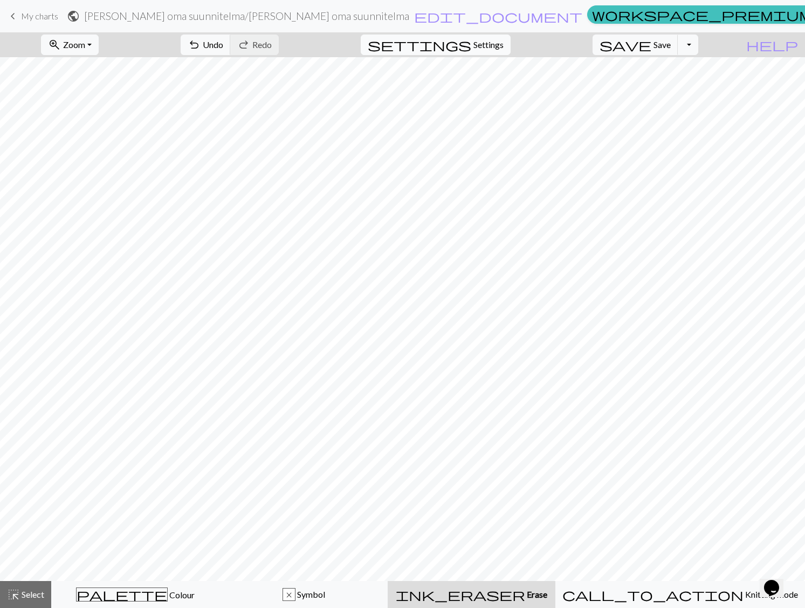
click at [471, 42] on span "settings" at bounding box center [420, 44] width 104 height 15
select select "aran"
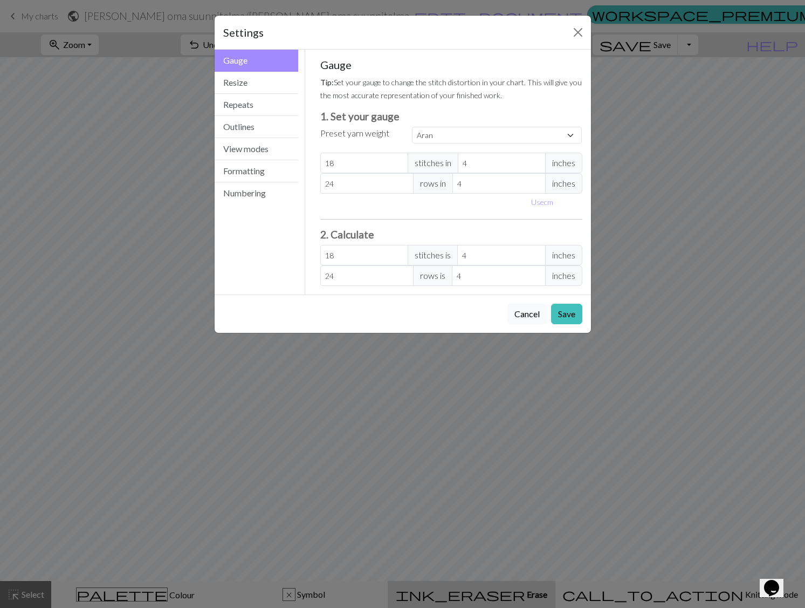
click at [674, 390] on div "Settings Gauge Gauge Resize Repeats Outlines View modes Formatting Numbering Ga…" at bounding box center [402, 304] width 805 height 608
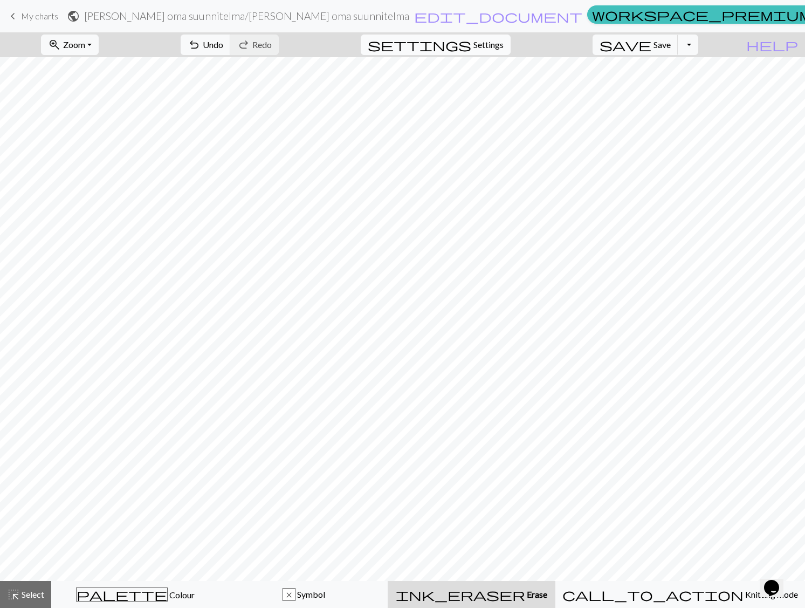
click at [492, 44] on span "Settings" at bounding box center [488, 44] width 30 height 13
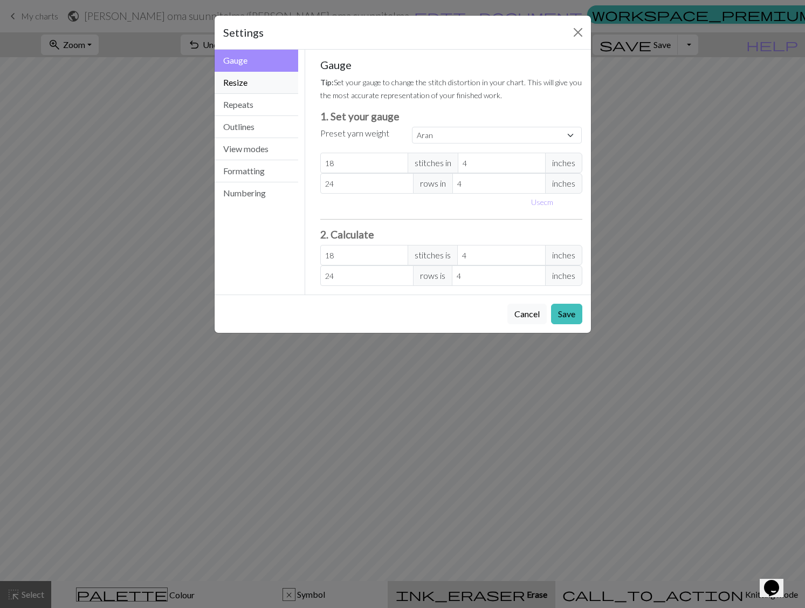
click at [232, 83] on button "Resize" at bounding box center [257, 83] width 84 height 22
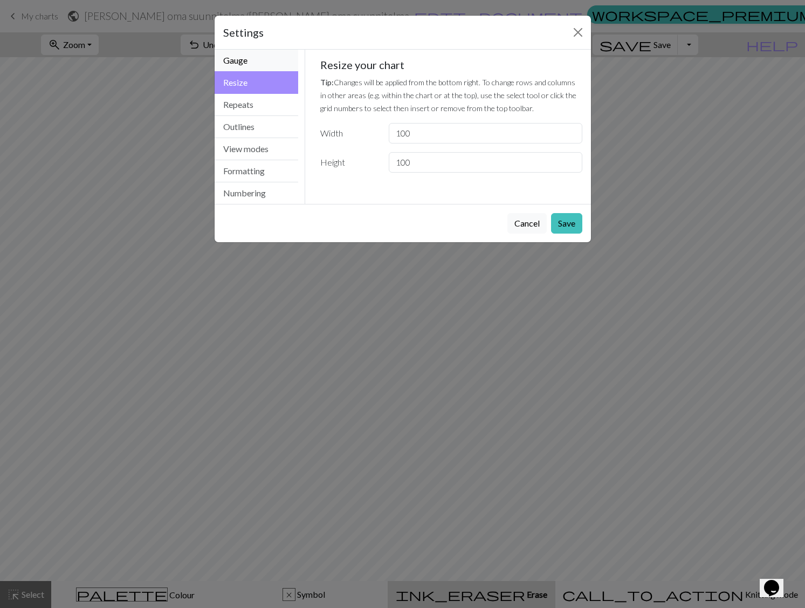
click at [228, 63] on button "Gauge" at bounding box center [257, 61] width 84 height 22
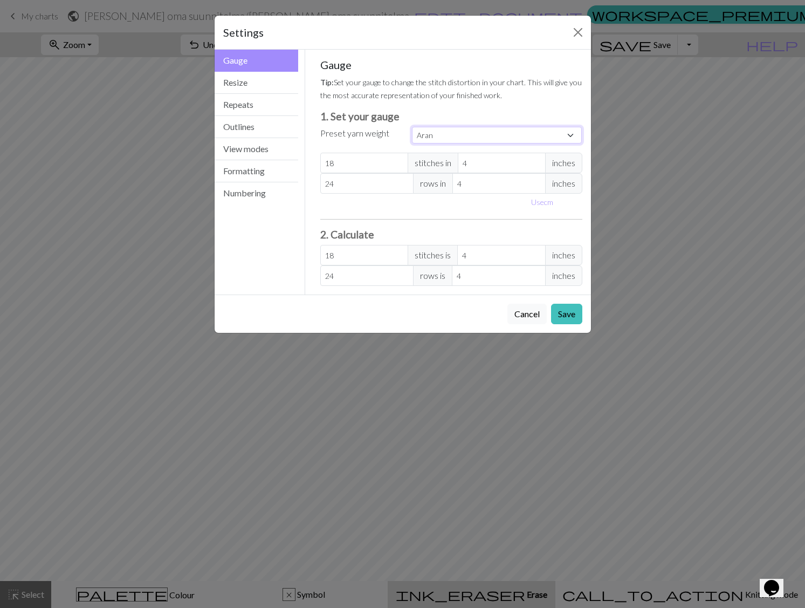
click at [570, 135] on select "Custom Square Lace Light Fingering Fingering Sport Double knit Worsted Aran Bul…" at bounding box center [497, 135] width 170 height 17
select select "fingering"
click at [412, 127] on select "Custom Square Lace Light Fingering Fingering Sport Double knit Worsted Aran Bul…" at bounding box center [497, 135] width 170 height 17
type input "28"
type input "36"
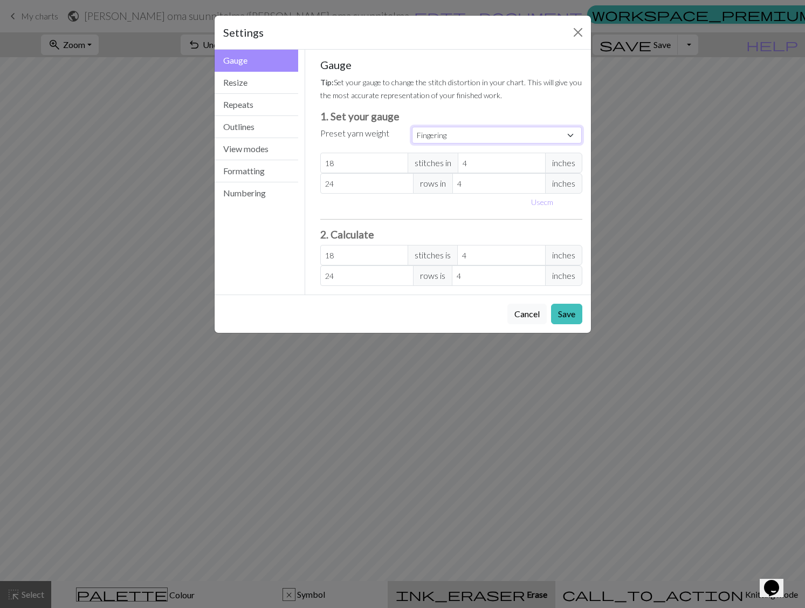
type input "28"
type input "36"
click at [561, 317] on button "Save" at bounding box center [566, 314] width 31 height 20
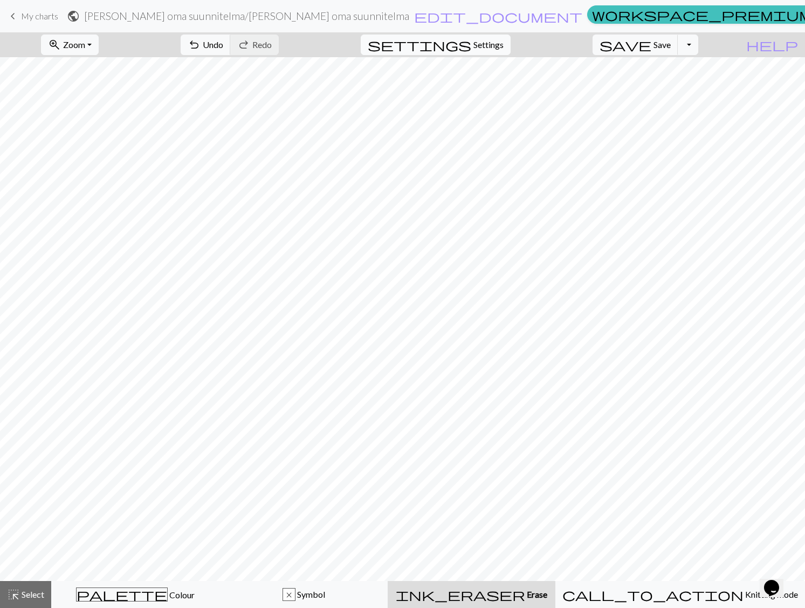
click at [504, 45] on span "Settings" at bounding box center [488, 44] width 30 height 13
select select "fingering"
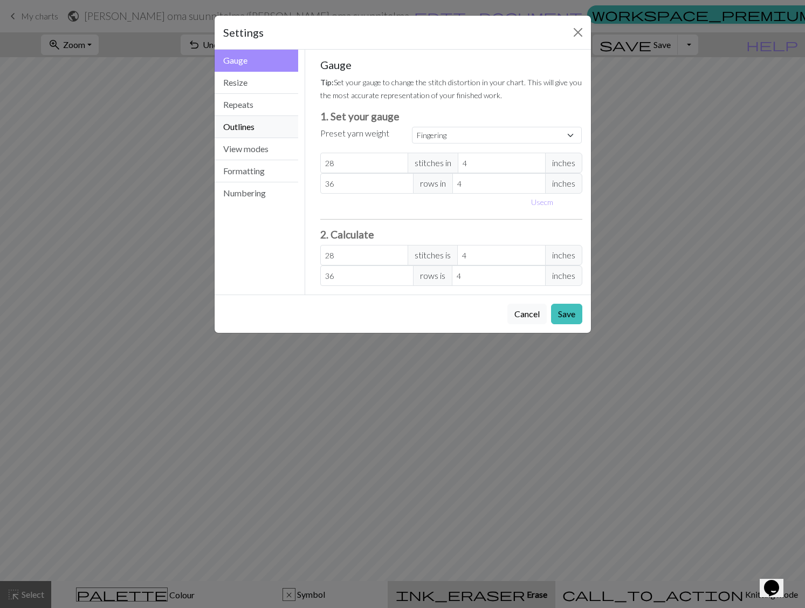
click at [246, 124] on button "Outlines" at bounding box center [257, 127] width 84 height 22
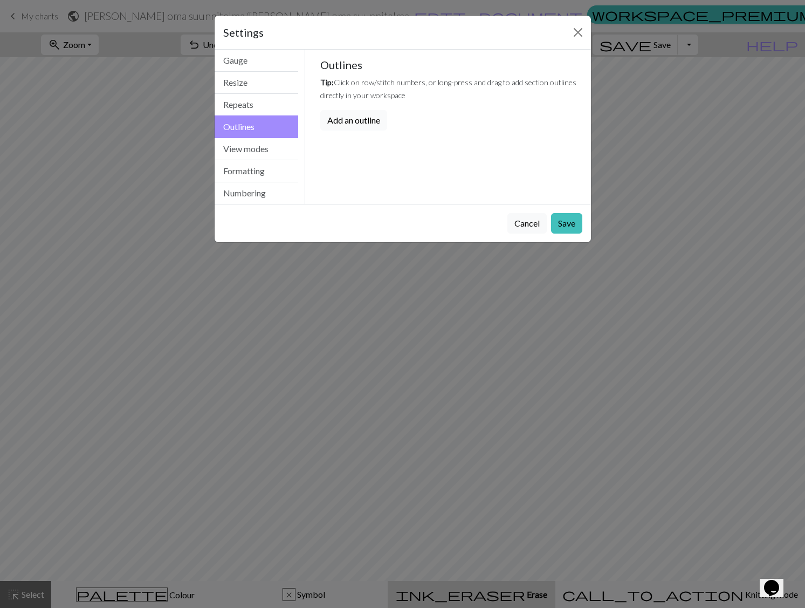
click at [344, 125] on button "Add an outline" at bounding box center [353, 120] width 67 height 20
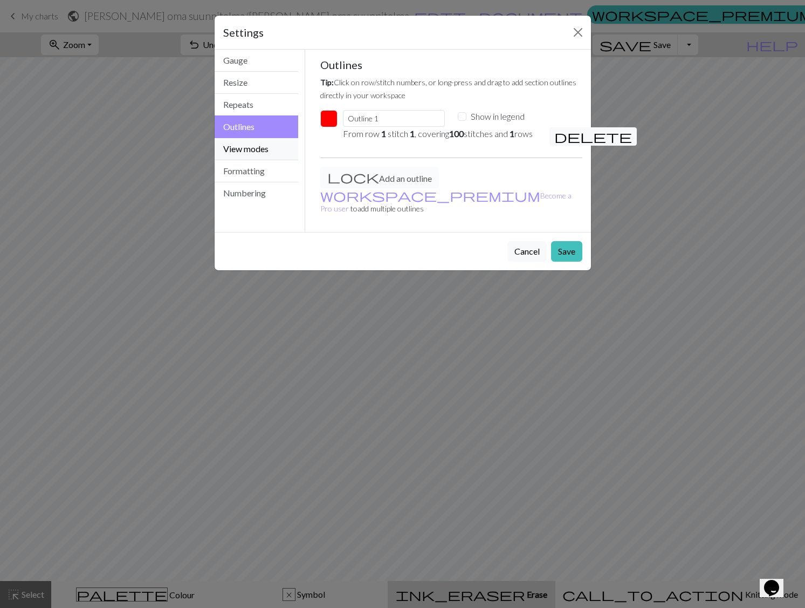
click at [252, 150] on button "View modes" at bounding box center [257, 149] width 84 height 22
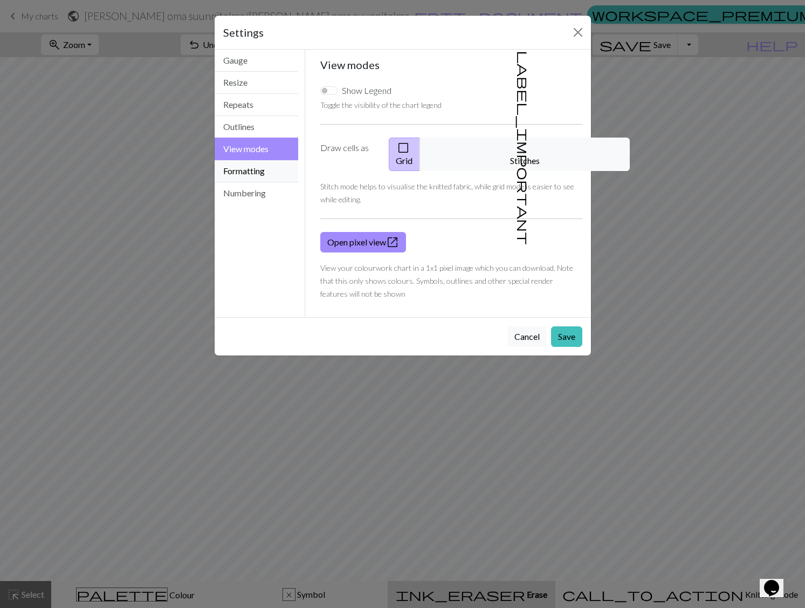
click at [251, 173] on button "Formatting" at bounding box center [257, 171] width 84 height 22
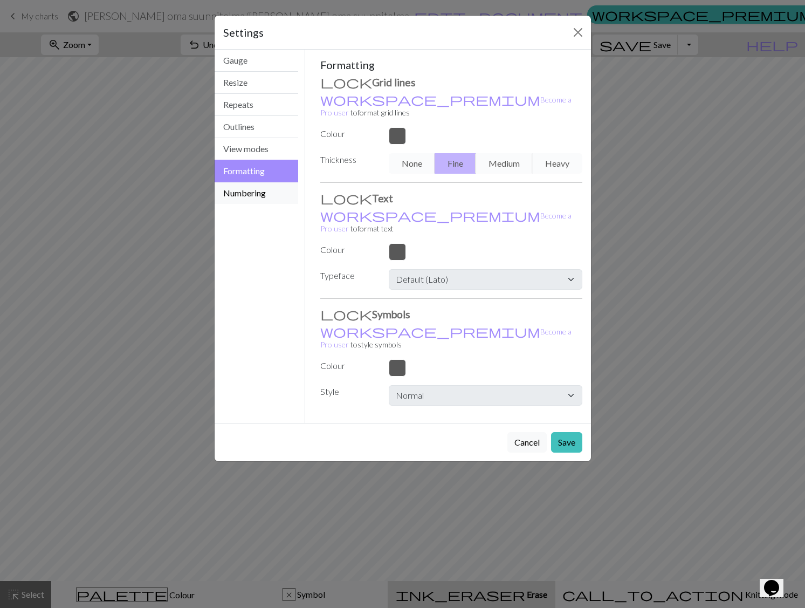
click at [258, 197] on button "Numbering" at bounding box center [257, 193] width 84 height 22
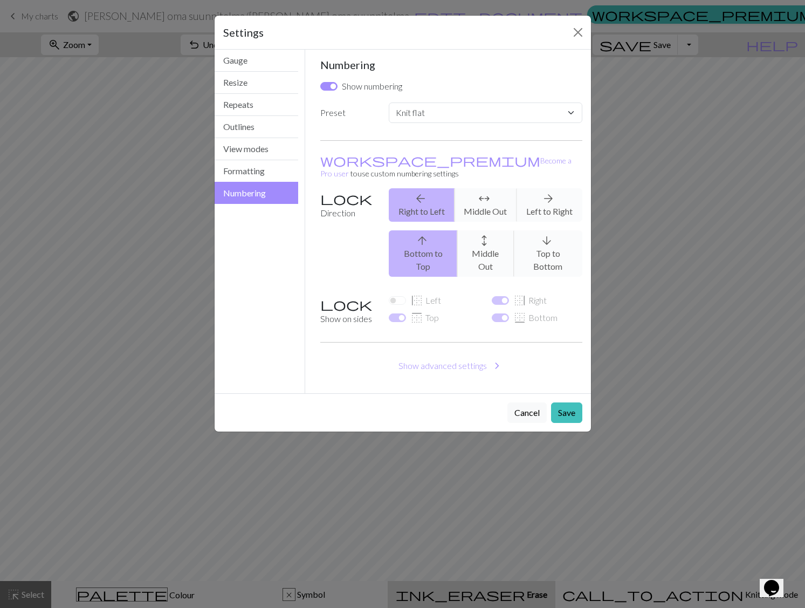
click at [417, 293] on span "border_left" at bounding box center [416, 300] width 13 height 15
click at [422, 310] on span "border_top" at bounding box center [416, 317] width 13 height 15
click at [498, 358] on span "chevron_right" at bounding box center [497, 365] width 13 height 15
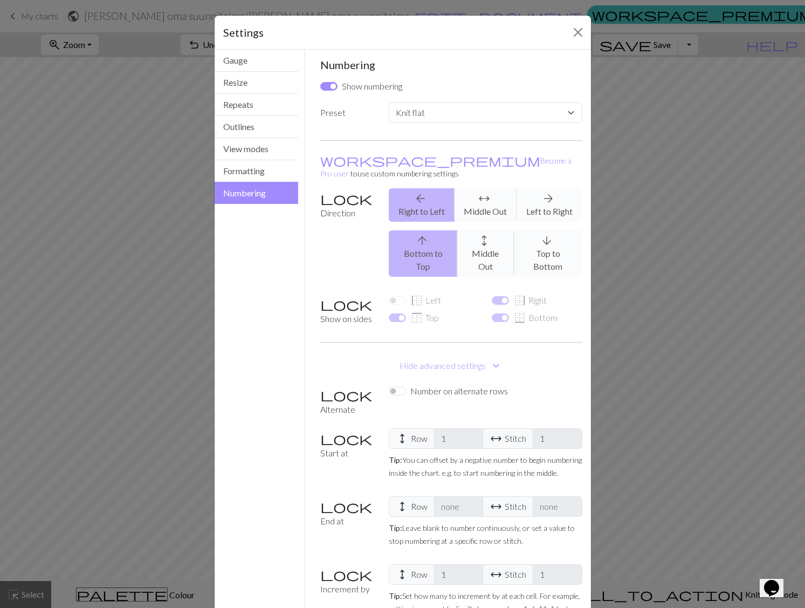
click at [533, 201] on div "arrow_back Right to Left arrows_outward Middle Out arrow_forward Left to Right" at bounding box center [485, 204] width 206 height 33
click at [540, 198] on div "arrow_back Right to Left arrows_outward Middle Out arrow_forward Left to Right" at bounding box center [485, 204] width 206 height 33
click at [328, 87] on input "Show numbering" at bounding box center [328, 86] width 17 height 9
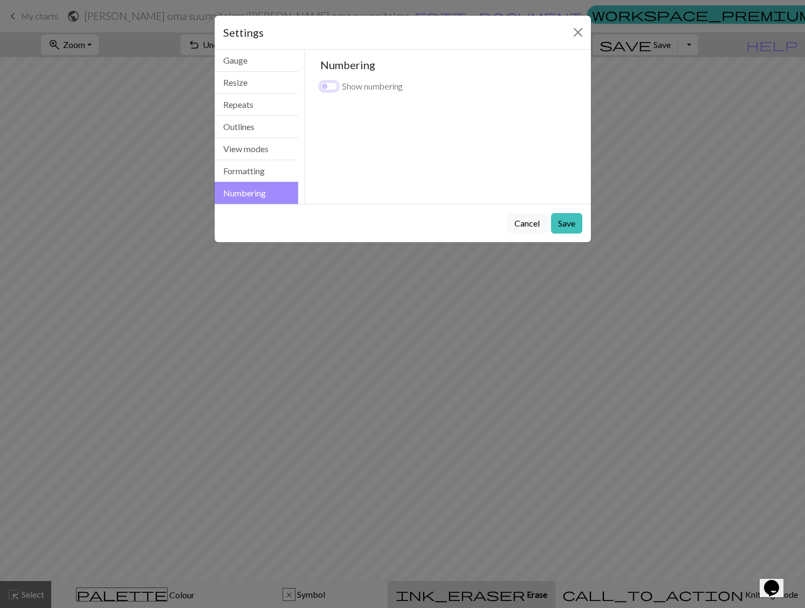
click at [328, 87] on input "Show numbering" at bounding box center [328, 86] width 17 height 9
checkbox input "true"
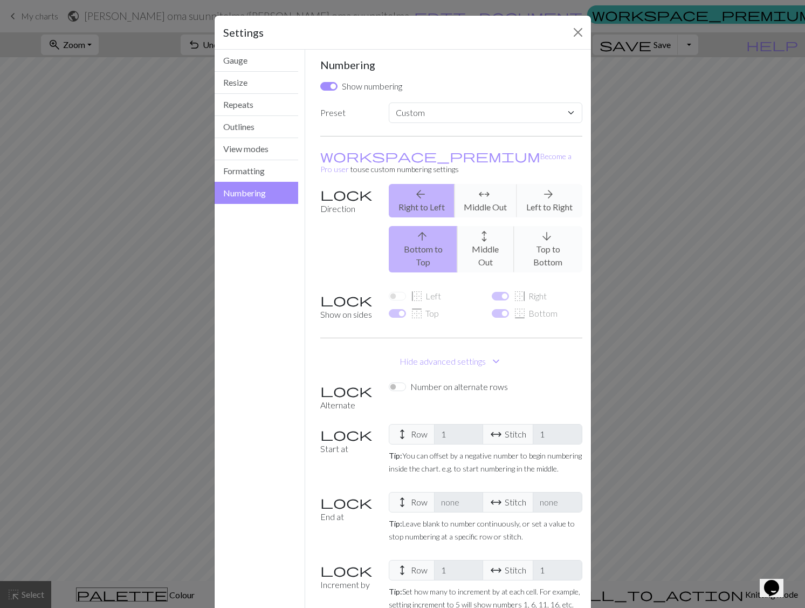
click at [546, 196] on div "arrow_back Right to Left arrows_outward Middle Out arrow_forward Left to Right" at bounding box center [485, 200] width 206 height 33
click at [566, 113] on select "Custom Knit flat Knit in the round Lace knitting Cross stitch" at bounding box center [485, 112] width 193 height 20
select select "round"
click at [389, 102] on select "Custom Knit flat Knit in the round Lace knitting Cross stitch" at bounding box center [485, 112] width 193 height 20
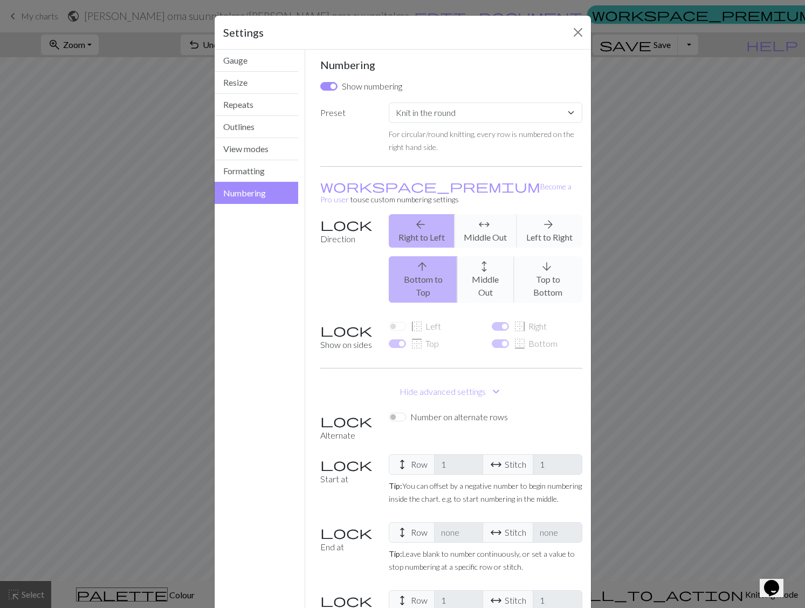
click at [553, 219] on div "arrow_back Right to Left arrows_outward Middle Out arrow_forward Left to Right" at bounding box center [485, 230] width 206 height 33
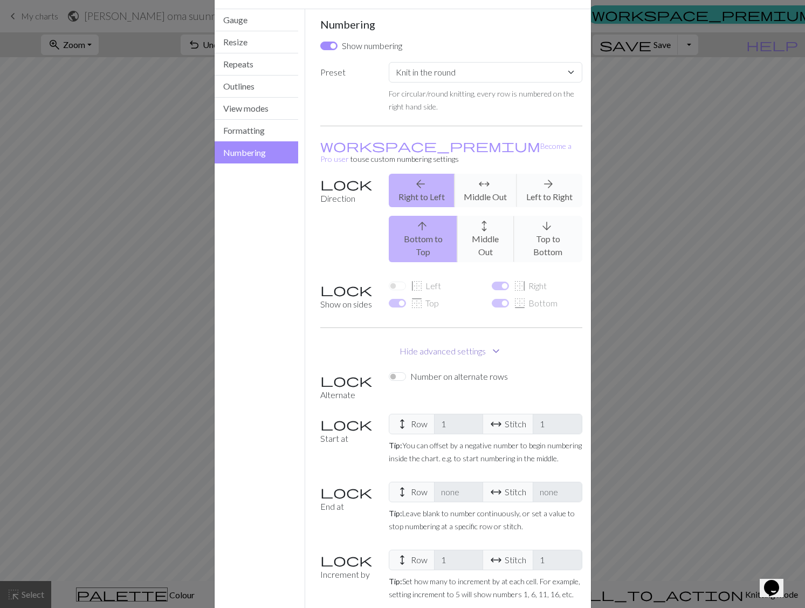
scroll to position [74, 0]
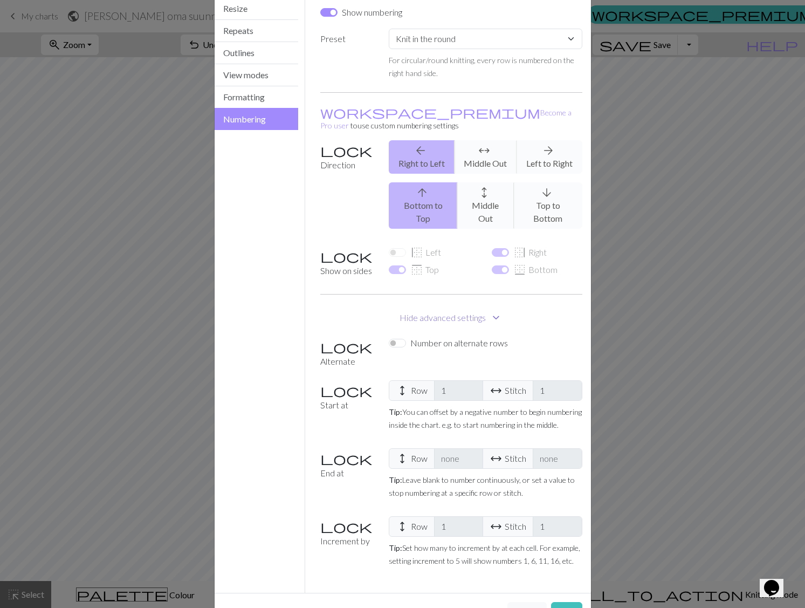
click at [494, 310] on span "expand_more" at bounding box center [496, 317] width 13 height 15
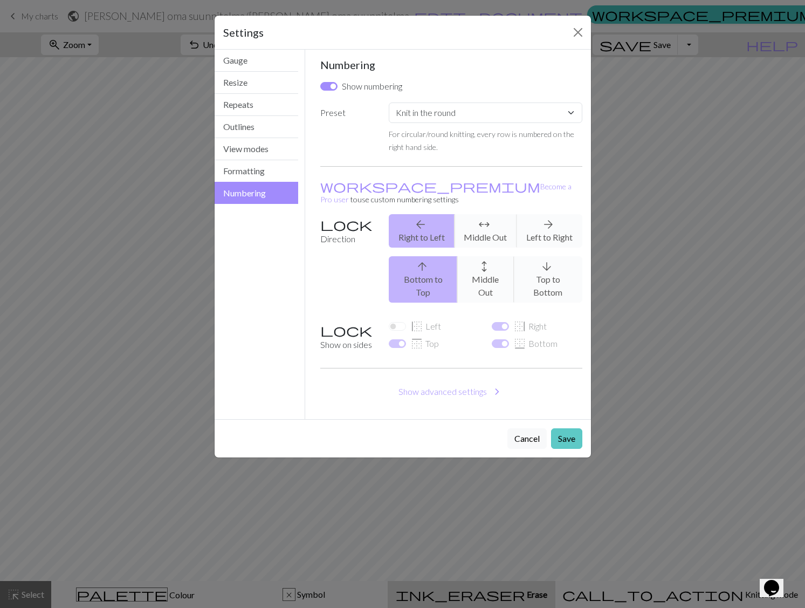
click at [560, 428] on button "Save" at bounding box center [566, 438] width 31 height 20
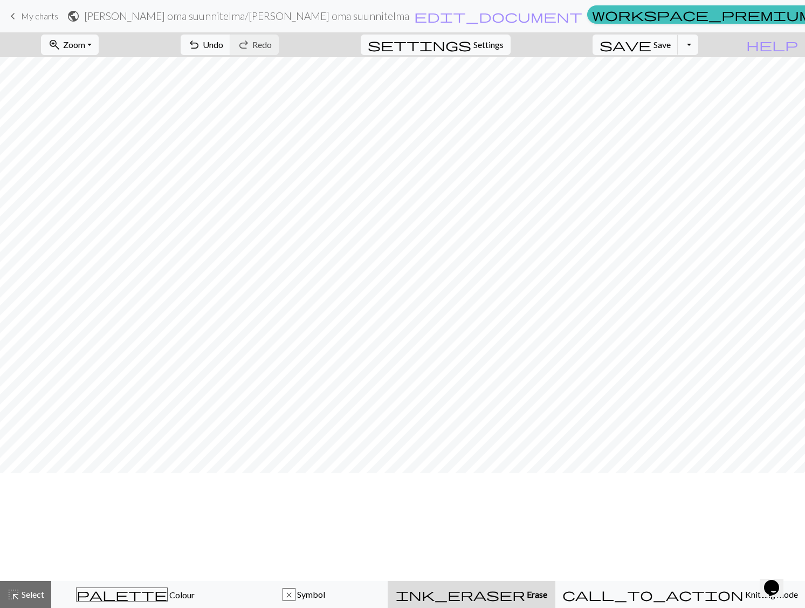
scroll to position [54, 0]
click at [698, 42] on button "Toggle Dropdown" at bounding box center [688, 45] width 20 height 20
click at [494, 45] on span "Settings" at bounding box center [488, 44] width 30 height 13
select select "round"
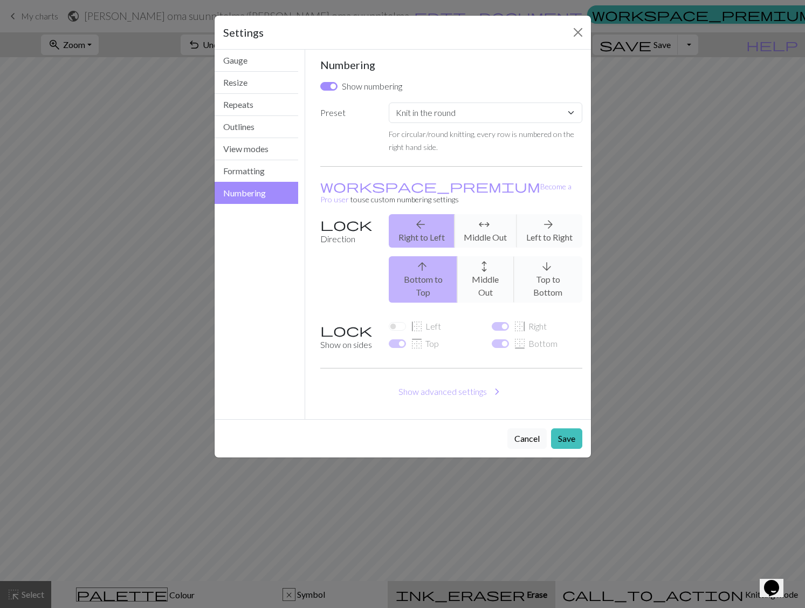
click at [403, 218] on div "arrow_back Right to Left arrows_outward Middle Out arrow_forward Left to Right" at bounding box center [485, 230] width 206 height 33
click at [421, 267] on div "arrow_upward Bottom to Top arrows_outward Middle Out arrow_downward Top to Bott…" at bounding box center [485, 279] width 206 height 46
click at [536, 220] on div "arrow_back Right to Left arrows_outward Middle Out arrow_forward Left to Right" at bounding box center [485, 230] width 206 height 33
click at [409, 221] on div "arrow_back Right to Left arrows_outward Middle Out arrow_forward Left to Right" at bounding box center [485, 230] width 206 height 33
click at [560, 428] on button "Save" at bounding box center [566, 438] width 31 height 20
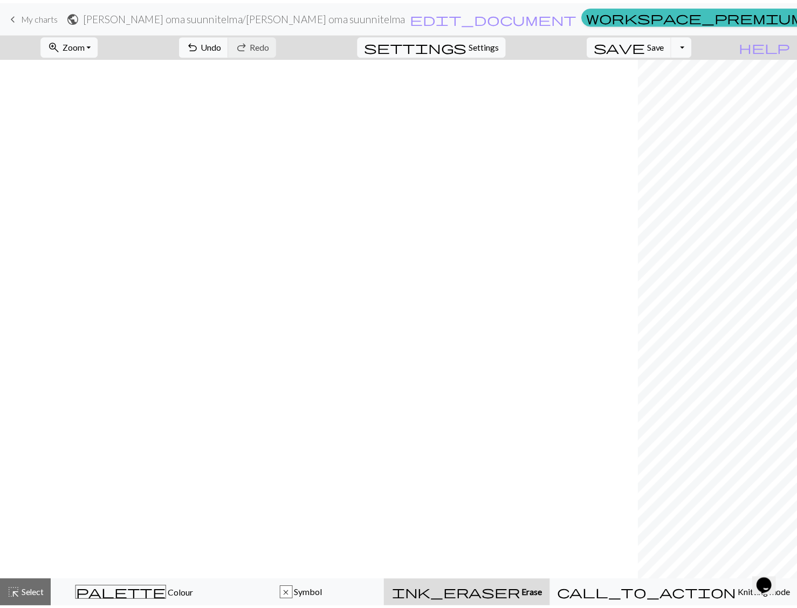
scroll to position [54, 644]
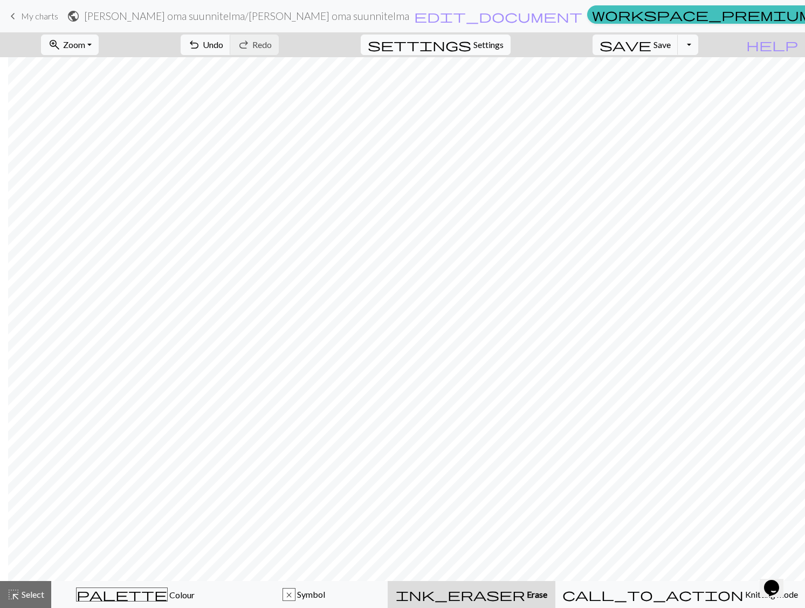
click at [490, 49] on span "Settings" at bounding box center [488, 44] width 30 height 13
select select "round"
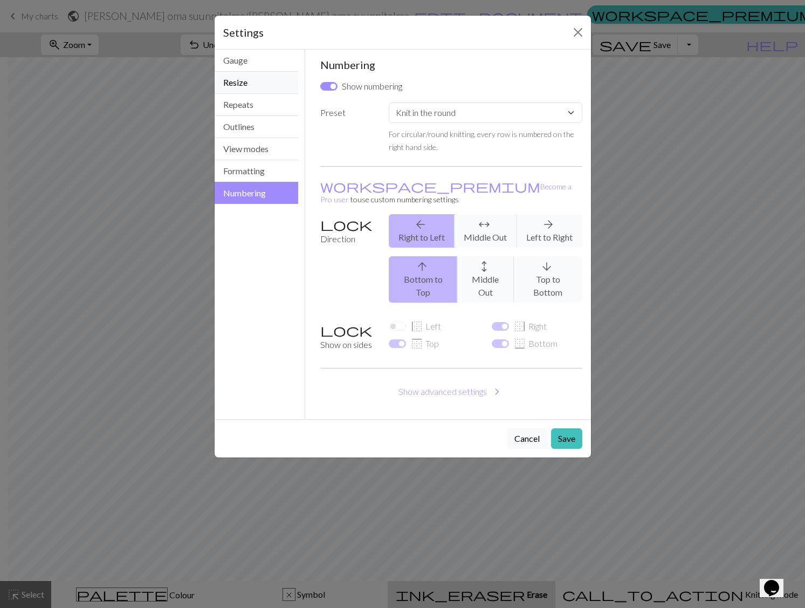
click at [236, 83] on button "Resize" at bounding box center [257, 83] width 84 height 22
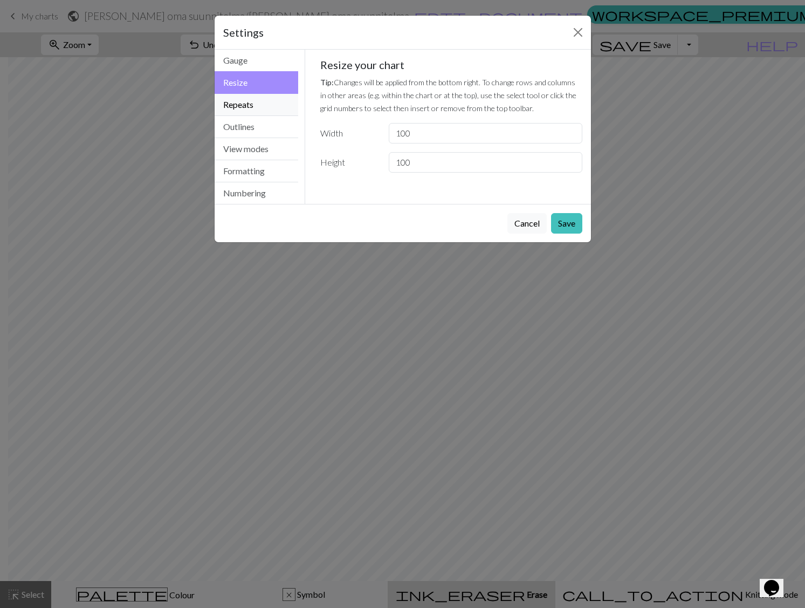
click at [238, 102] on button "Repeats" at bounding box center [257, 105] width 84 height 22
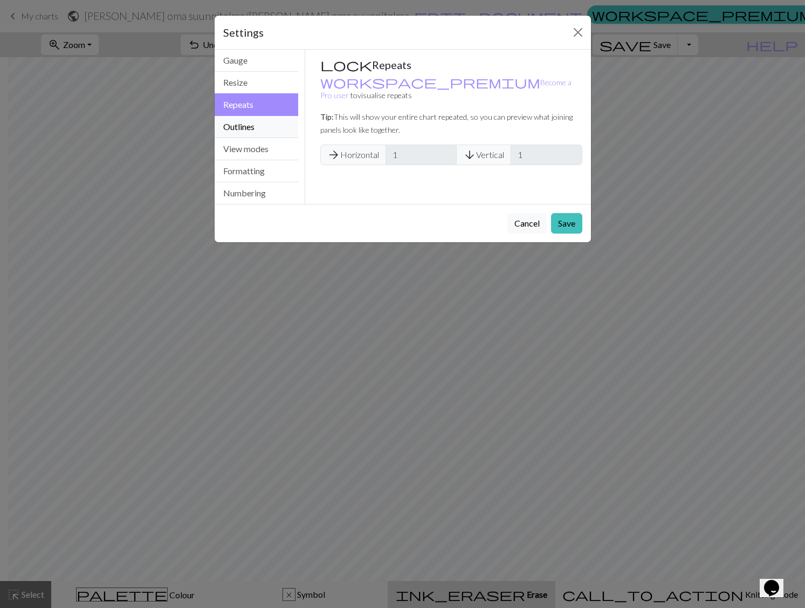
click at [240, 128] on button "Outlines" at bounding box center [257, 127] width 84 height 22
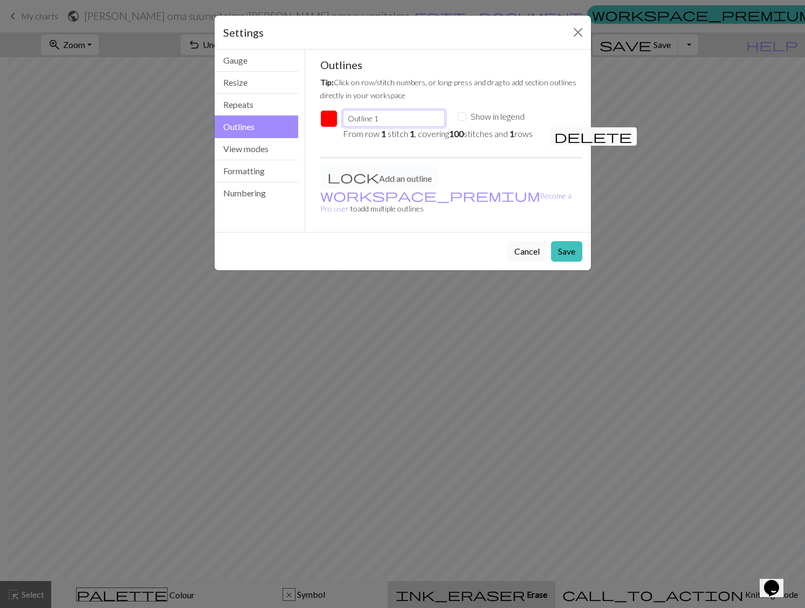
click at [410, 119] on input "Outline 1" at bounding box center [393, 118] width 101 height 17
click at [222, 148] on button "View modes" at bounding box center [257, 149] width 84 height 22
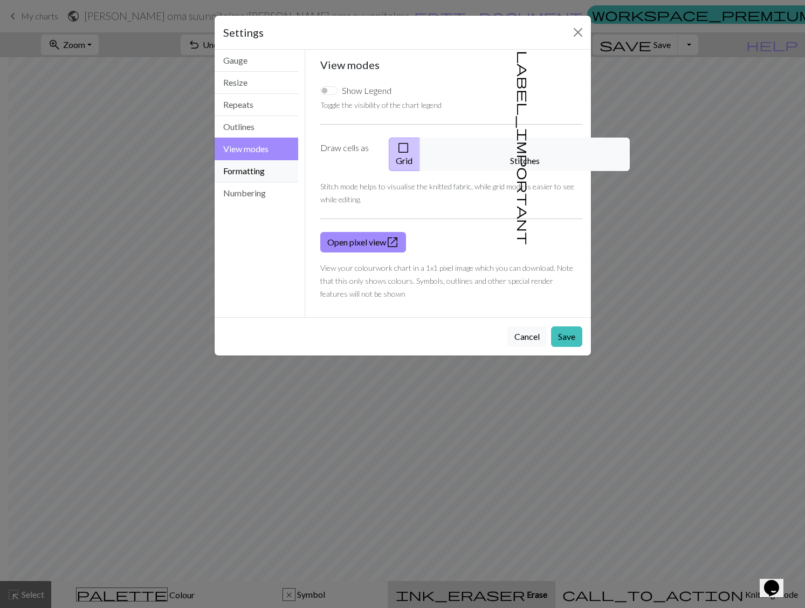
click at [260, 173] on button "Formatting" at bounding box center [257, 171] width 84 height 22
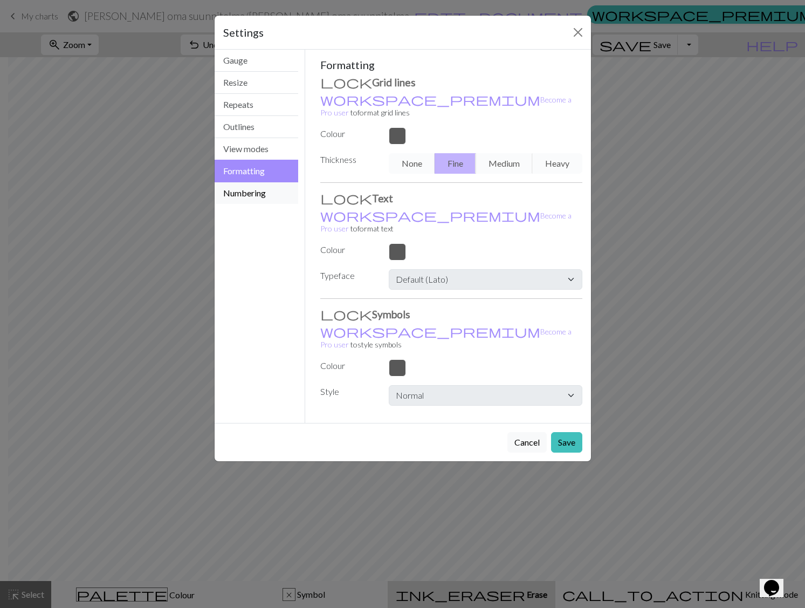
click at [240, 189] on button "Numbering" at bounding box center [257, 193] width 84 height 22
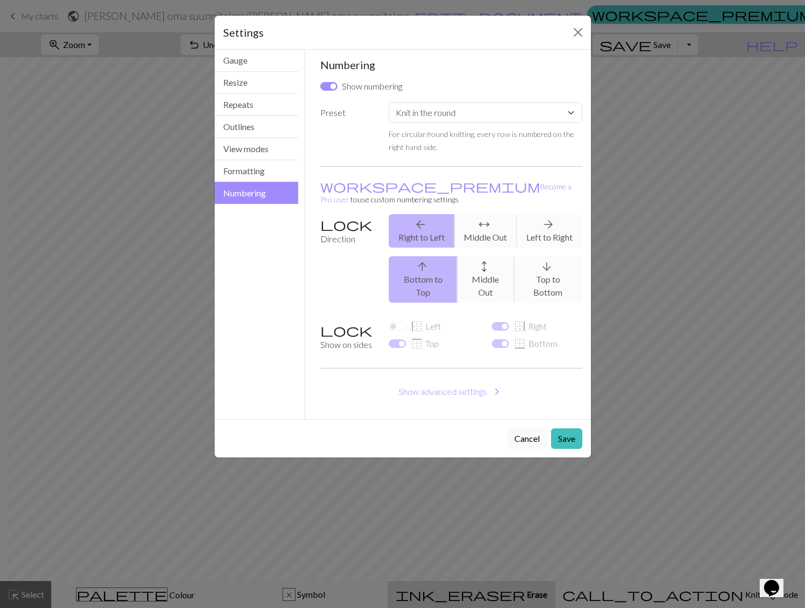
click at [396, 337] on div "border_top Top" at bounding box center [434, 343] width 90 height 13
click at [396, 320] on div "border_left Left" at bounding box center [434, 326] width 90 height 13
click at [336, 320] on label "Show on sides" at bounding box center [348, 337] width 68 height 35
click at [524, 428] on button "Cancel" at bounding box center [526, 438] width 39 height 20
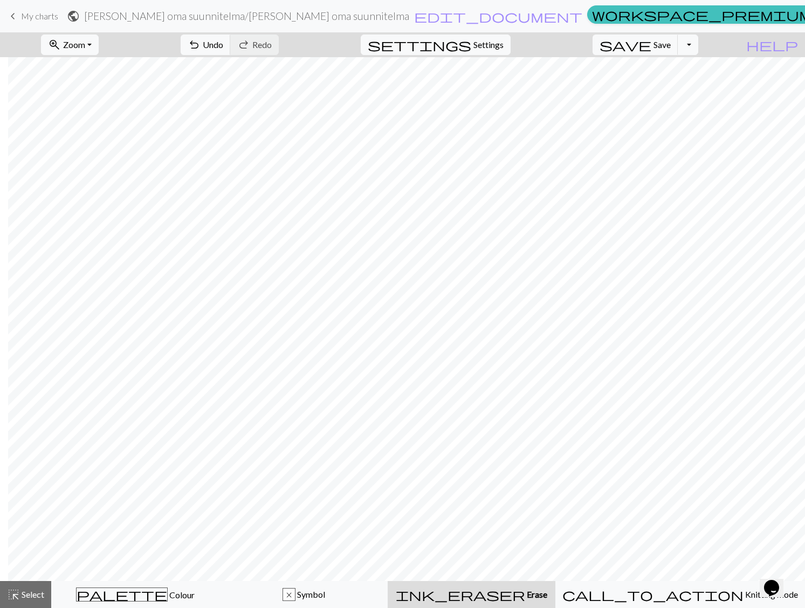
click at [437, 602] on button "ink_eraser Erase Erase" at bounding box center [472, 594] width 168 height 27
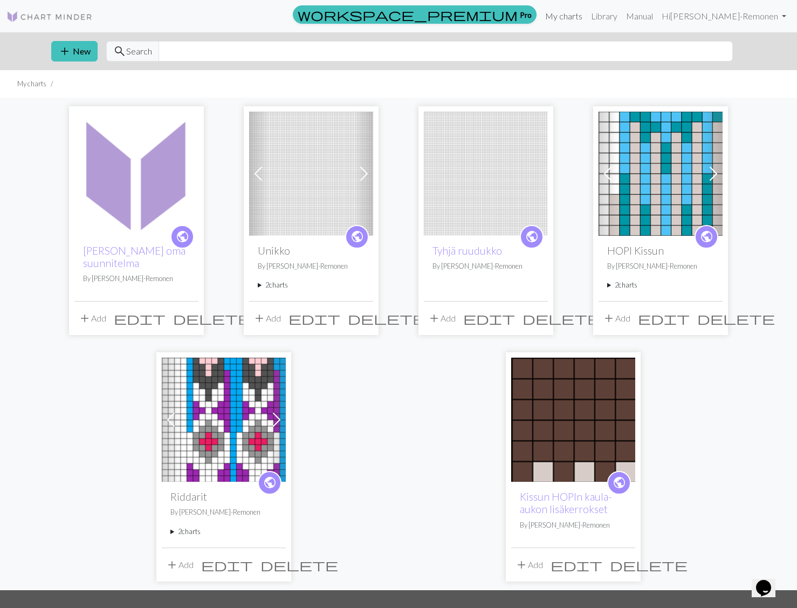
click at [584, 17] on link "My charts" at bounding box center [564, 16] width 46 height 22
click at [649, 17] on link "Manual" at bounding box center [640, 16] width 36 height 22
click at [655, 17] on link "Manual" at bounding box center [640, 16] width 36 height 22
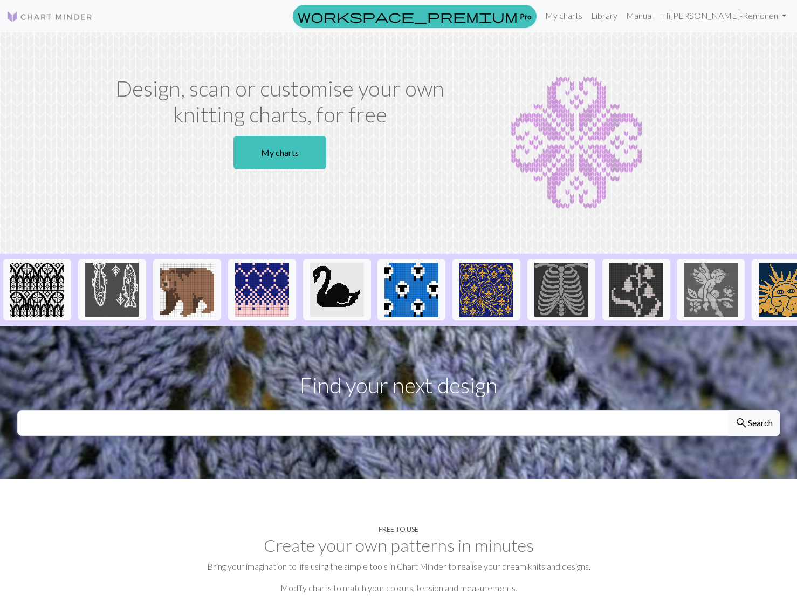
click at [446, 196] on div "Design, scan or customise your own knitting charts, for free My charts" at bounding box center [280, 142] width 356 height 135
click at [707, 17] on link "Hi Susanna Kurki-Remonen" at bounding box center [723, 16] width 133 height 22
click at [728, 47] on link "Account settings" at bounding box center [747, 47] width 70 height 22
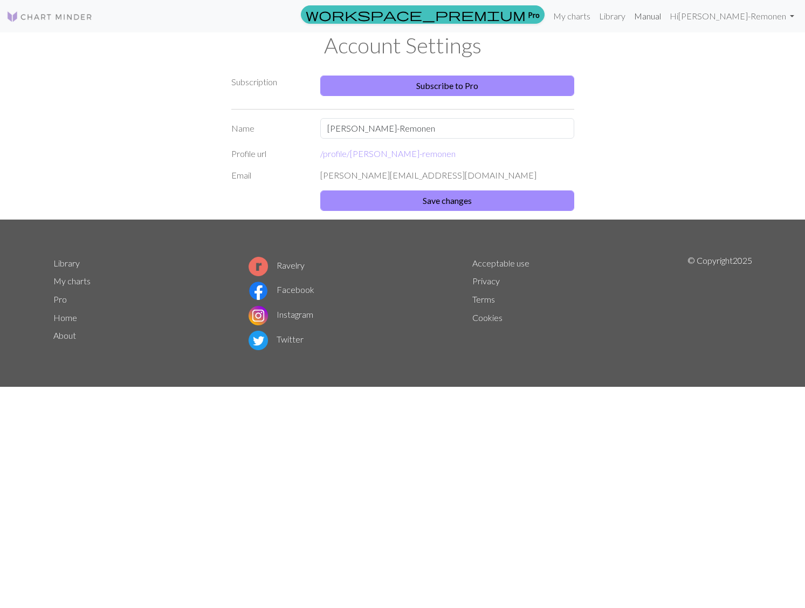
click at [665, 17] on link "Manual" at bounding box center [648, 16] width 36 height 22
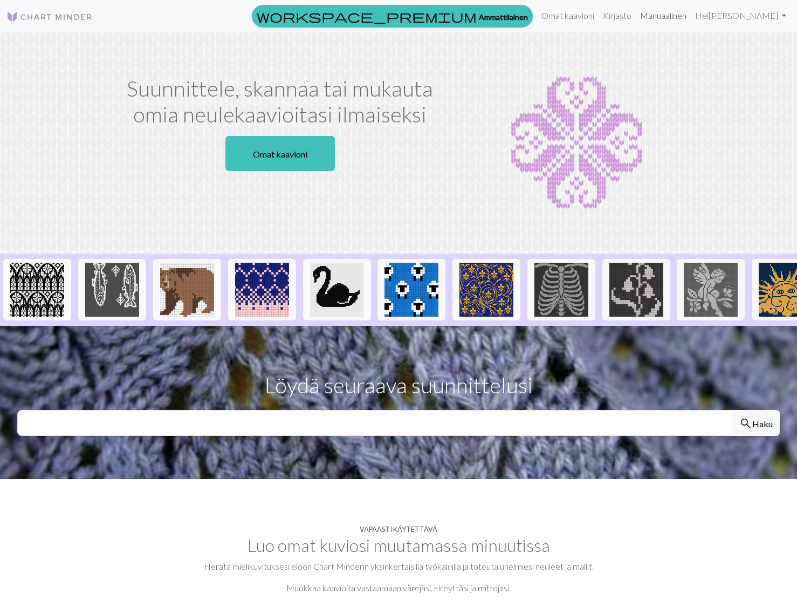
click at [650, 17] on font "Manuaalinen" at bounding box center [663, 15] width 46 height 10
